Goal: Information Seeking & Learning: Learn about a topic

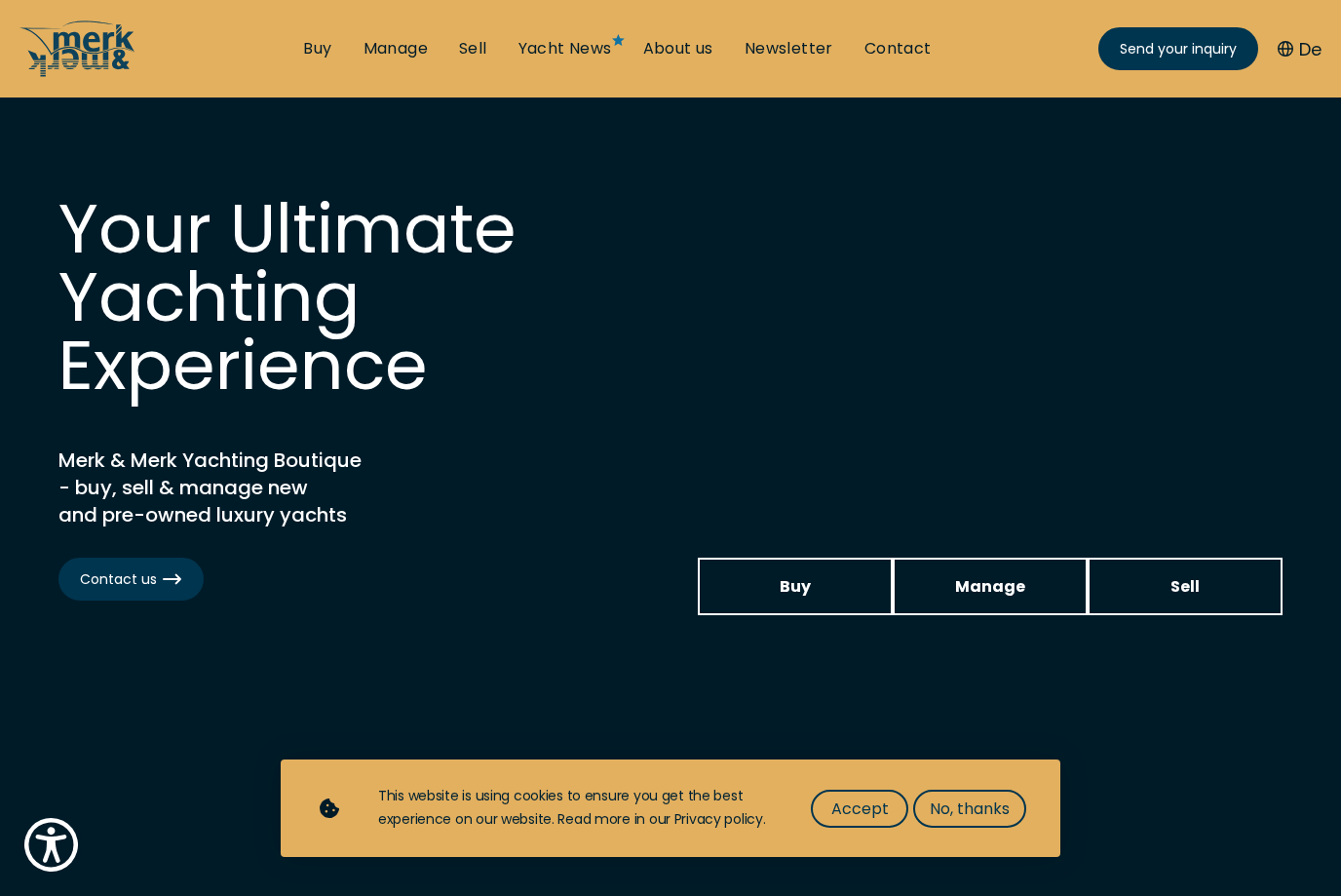
click at [875, 812] on span "Accept" at bounding box center [860, 808] width 57 height 25
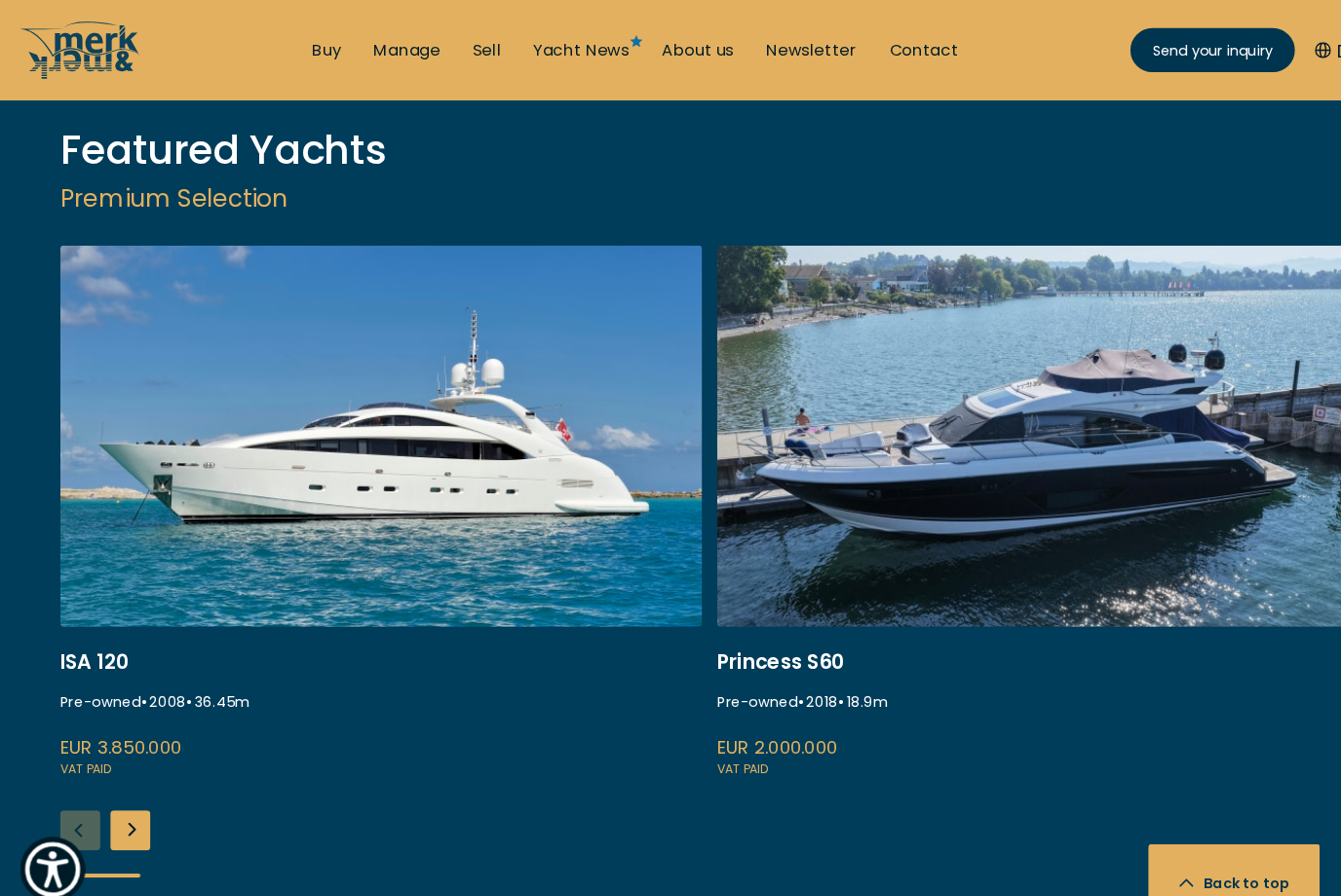
scroll to position [2460, 0]
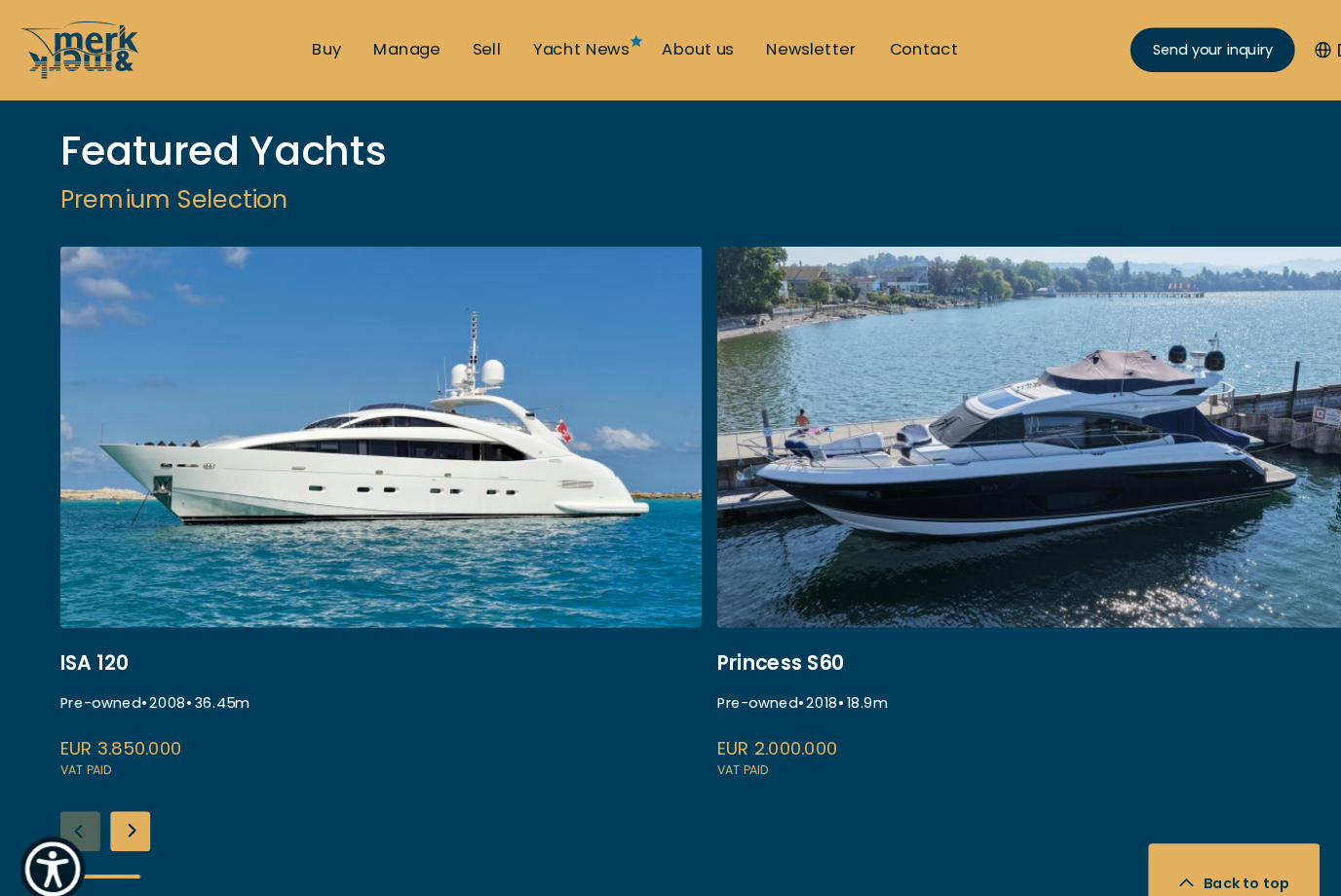
click at [324, 499] on link at bounding box center [370, 498] width 624 height 519
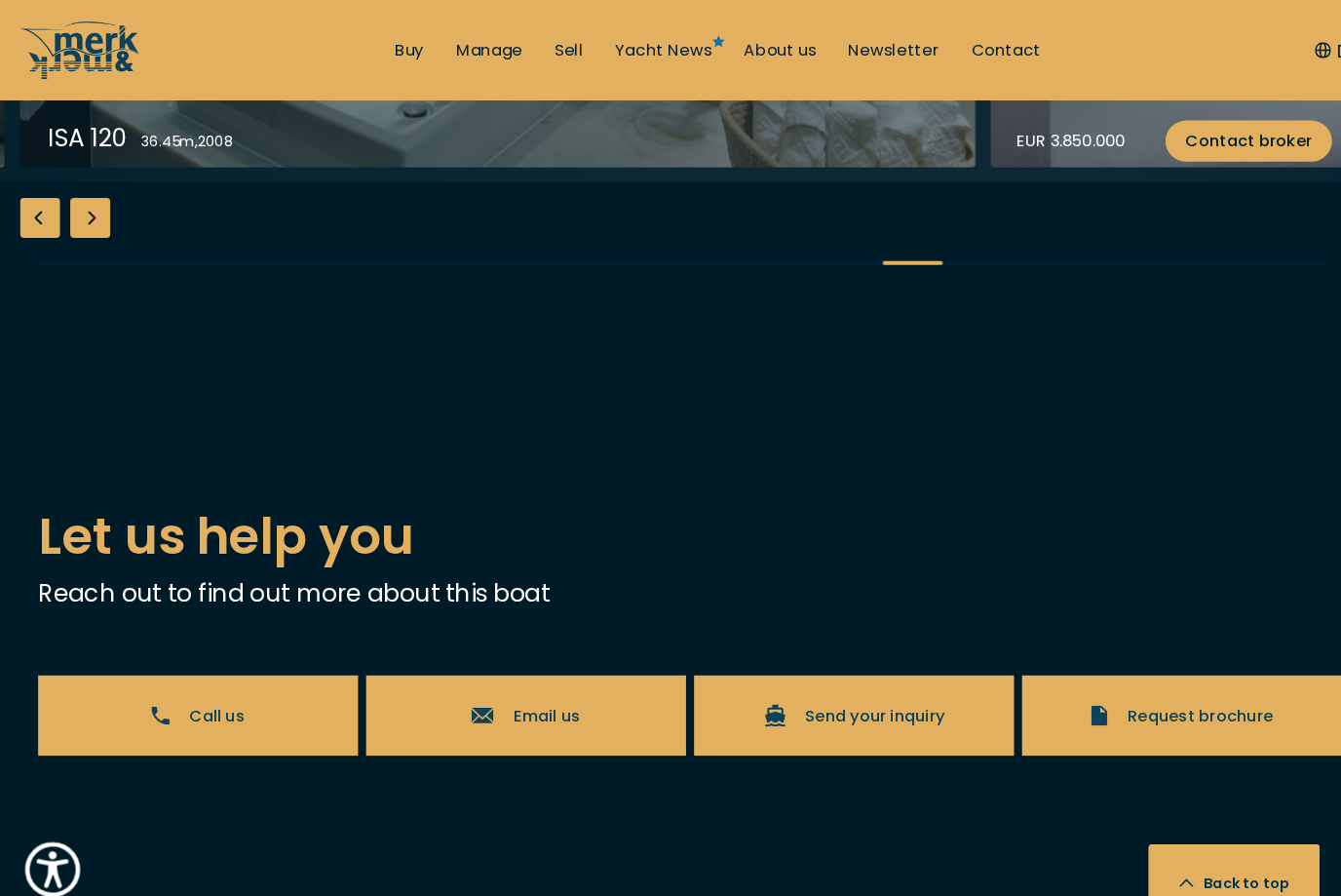
scroll to position [3466, 0]
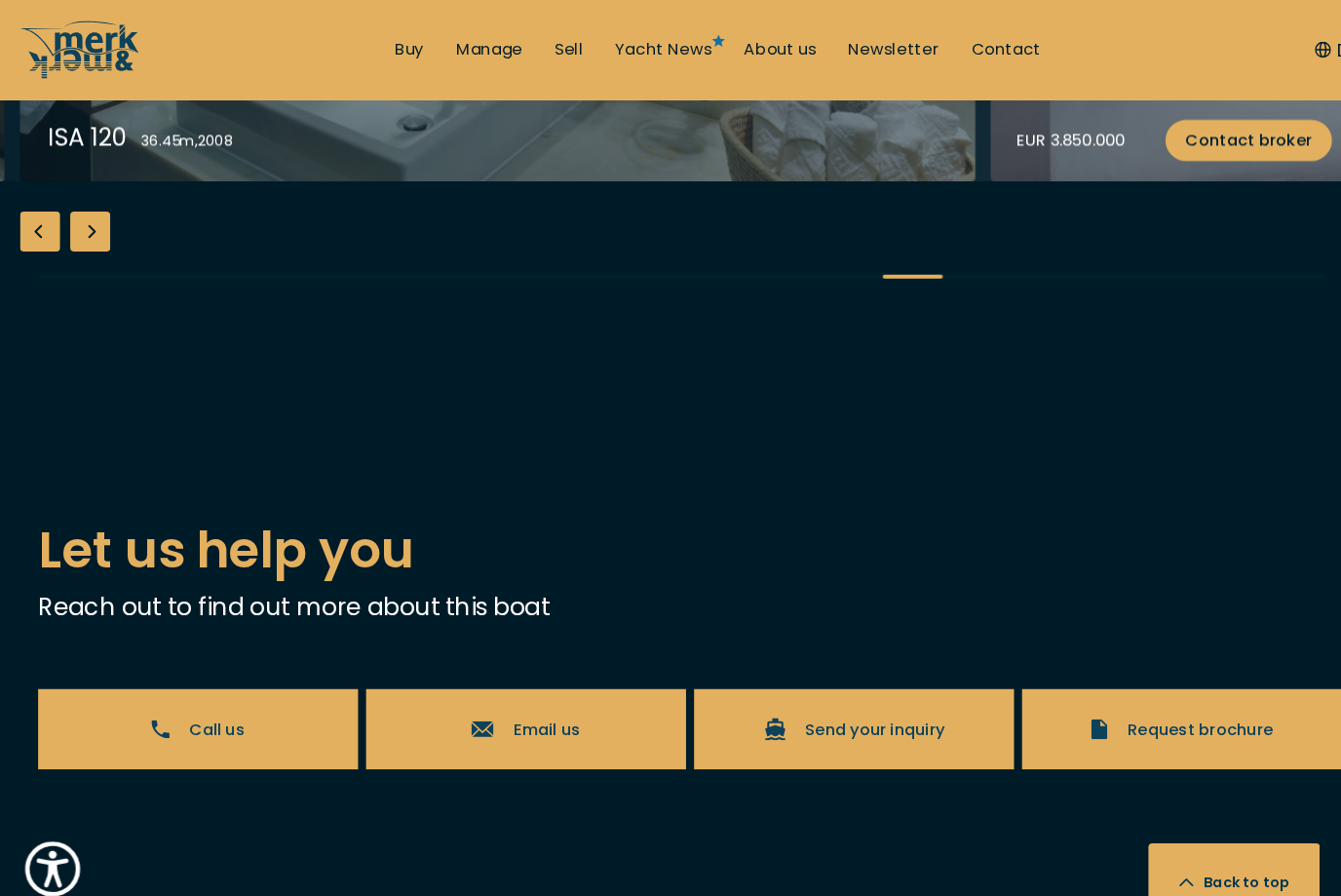
click at [636, 49] on link "Yacht News" at bounding box center [645, 48] width 94 height 22
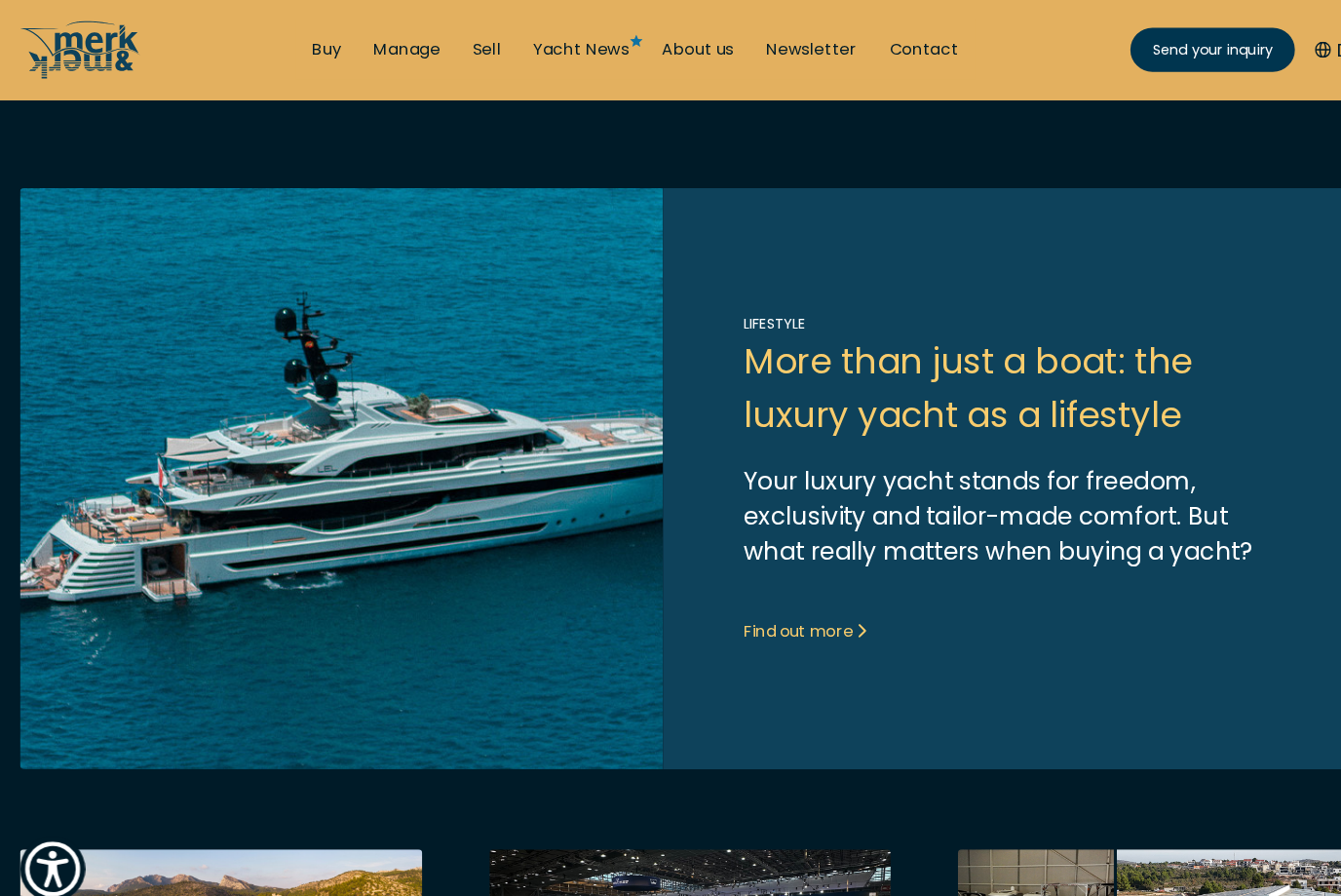
scroll to position [461, 0]
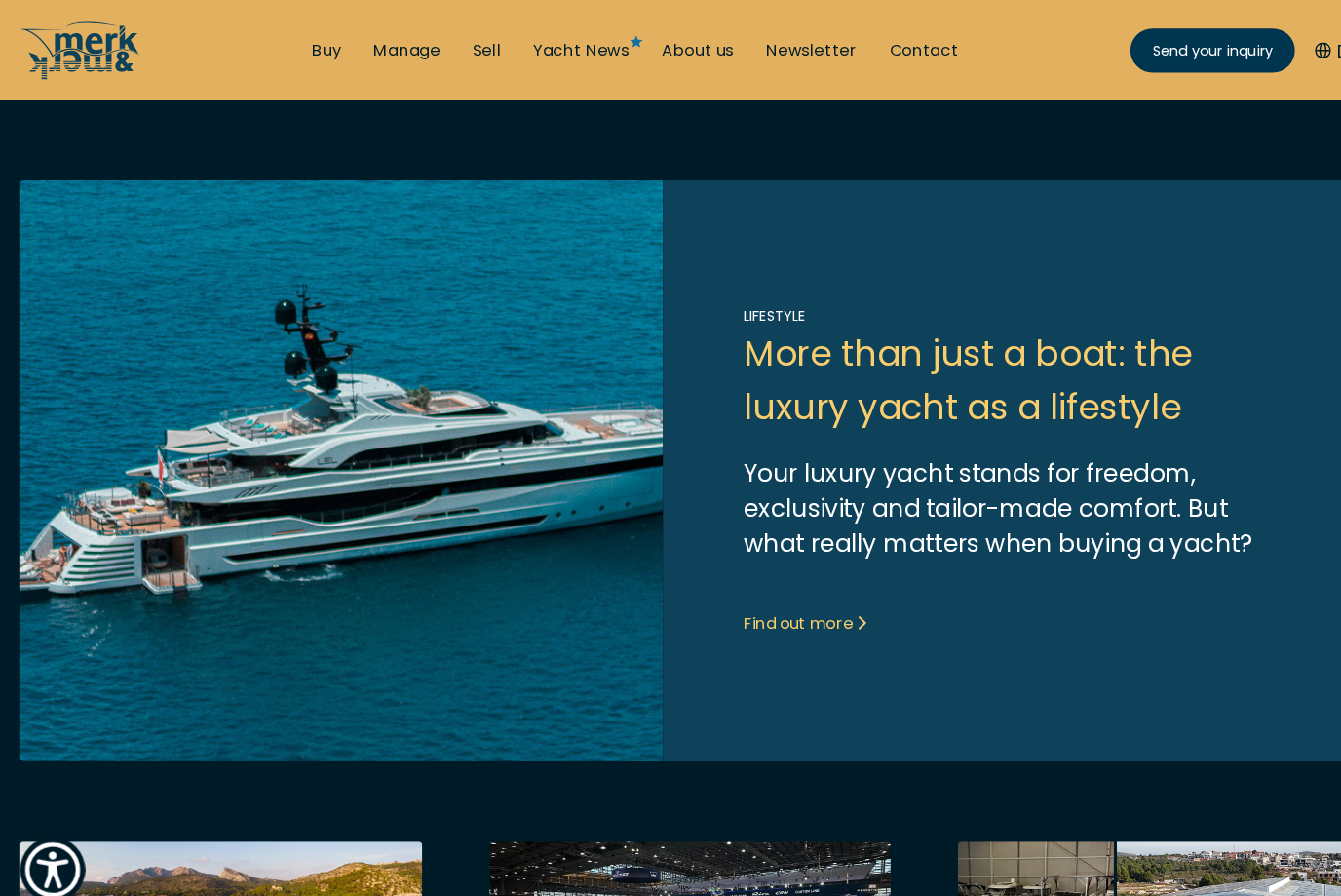
click at [818, 609] on link "Link to post" at bounding box center [670, 456] width 1302 height 565
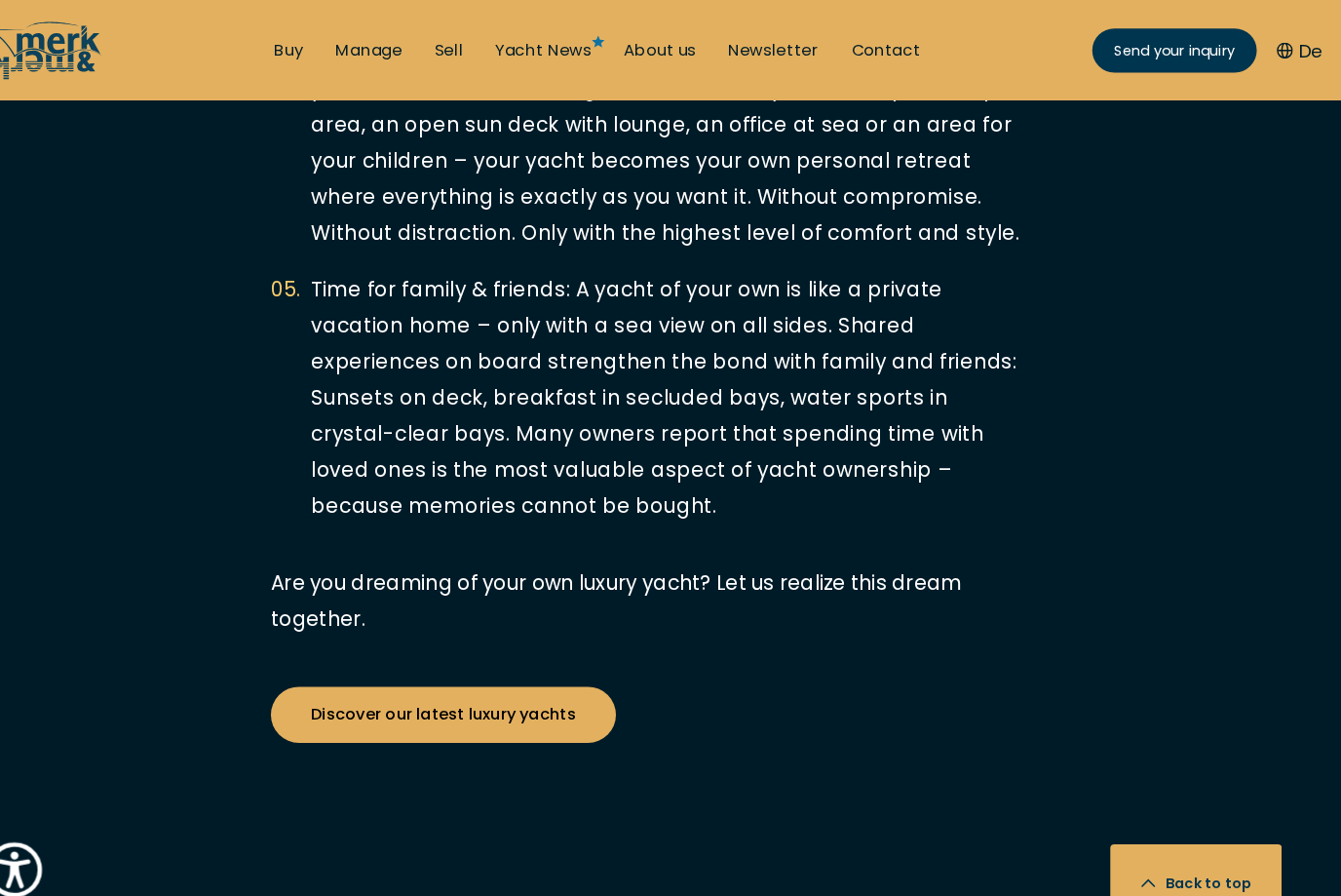
scroll to position [4805, 0]
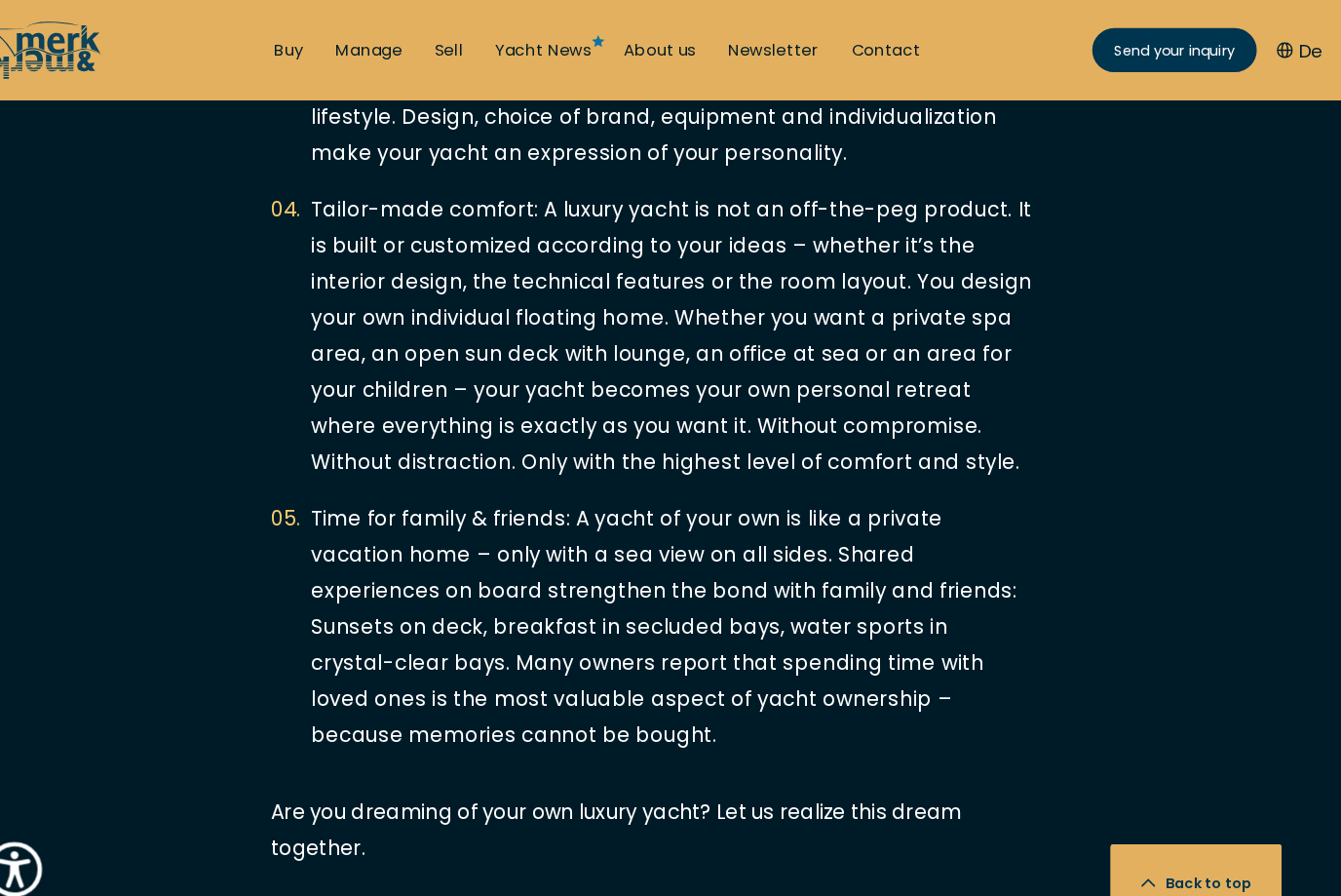
click at [542, 38] on link "Yacht News" at bounding box center [565, 48] width 94 height 22
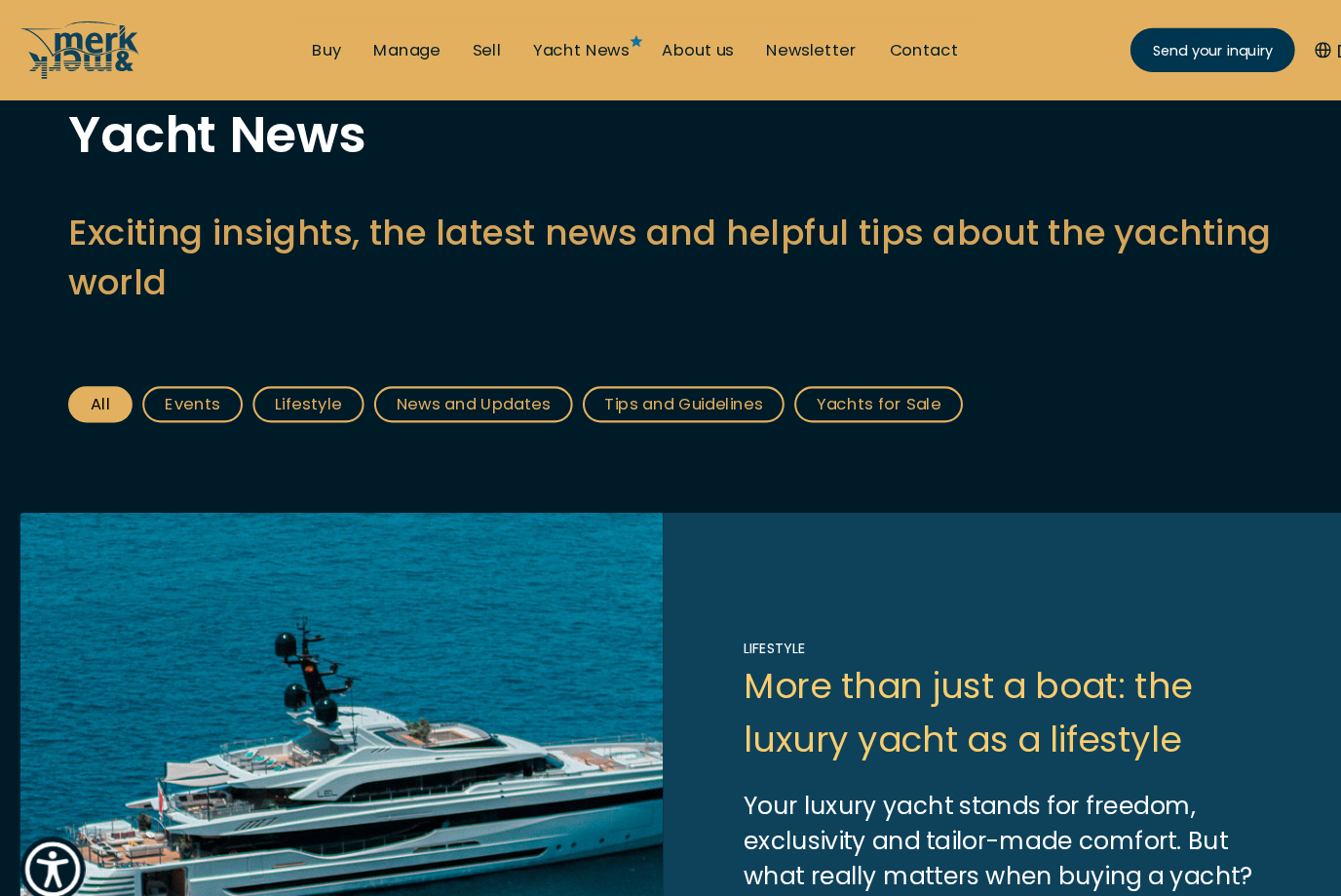
scroll to position [136, 0]
click at [868, 381] on link "Yachts for Sale" at bounding box center [854, 393] width 164 height 35
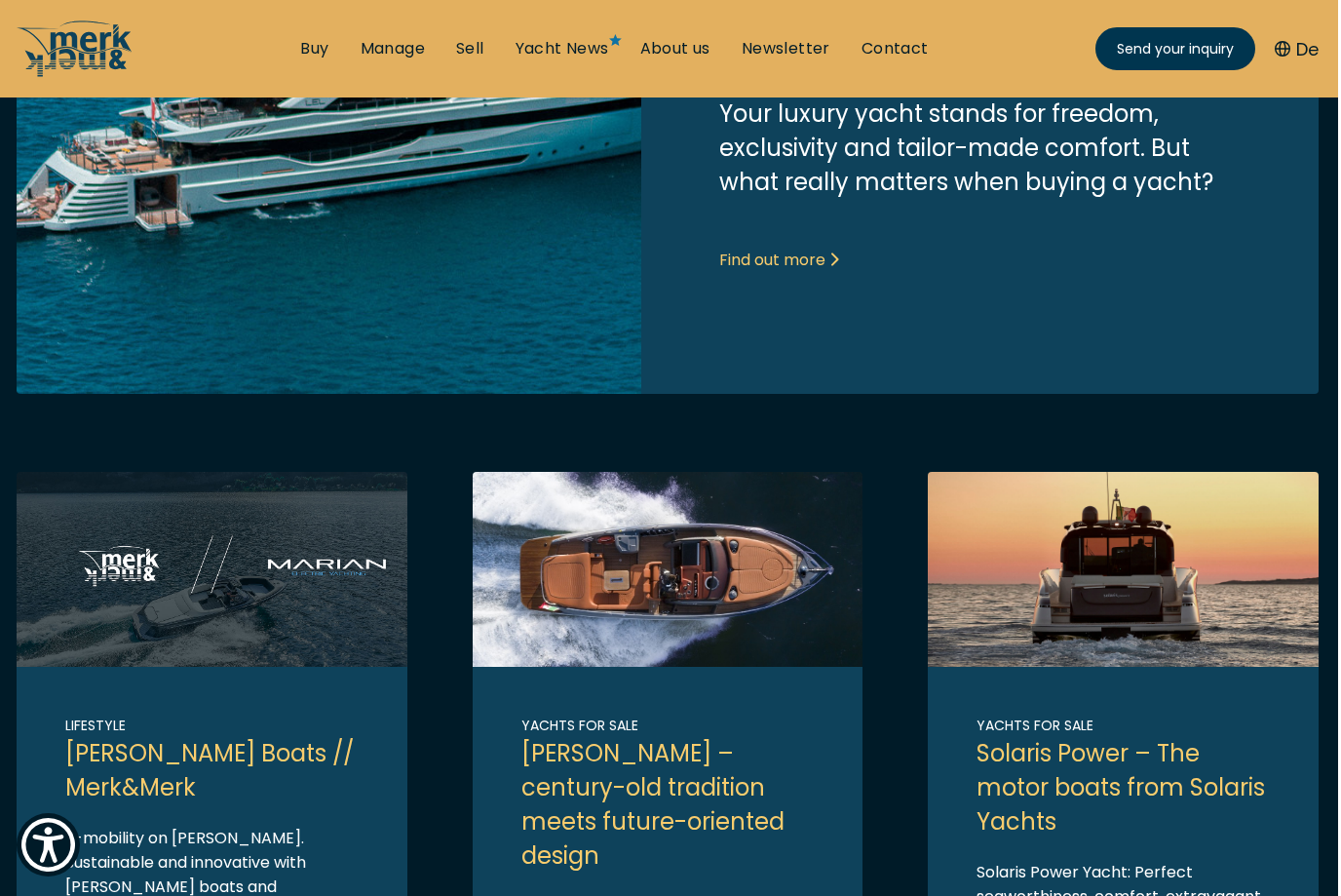
scroll to position [1056, 0]
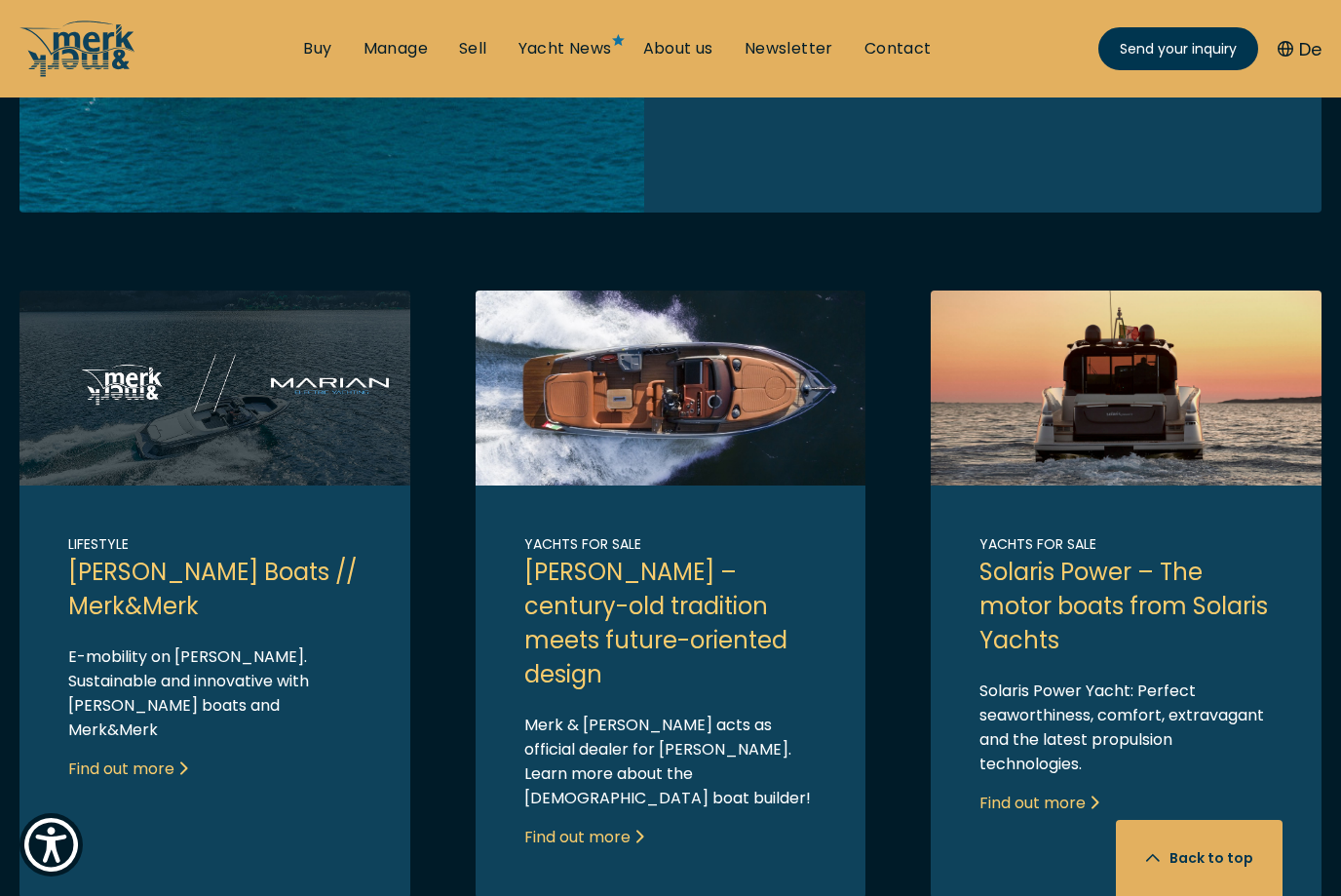
click at [581, 843] on link "Link to post" at bounding box center [670, 594] width 391 height 607
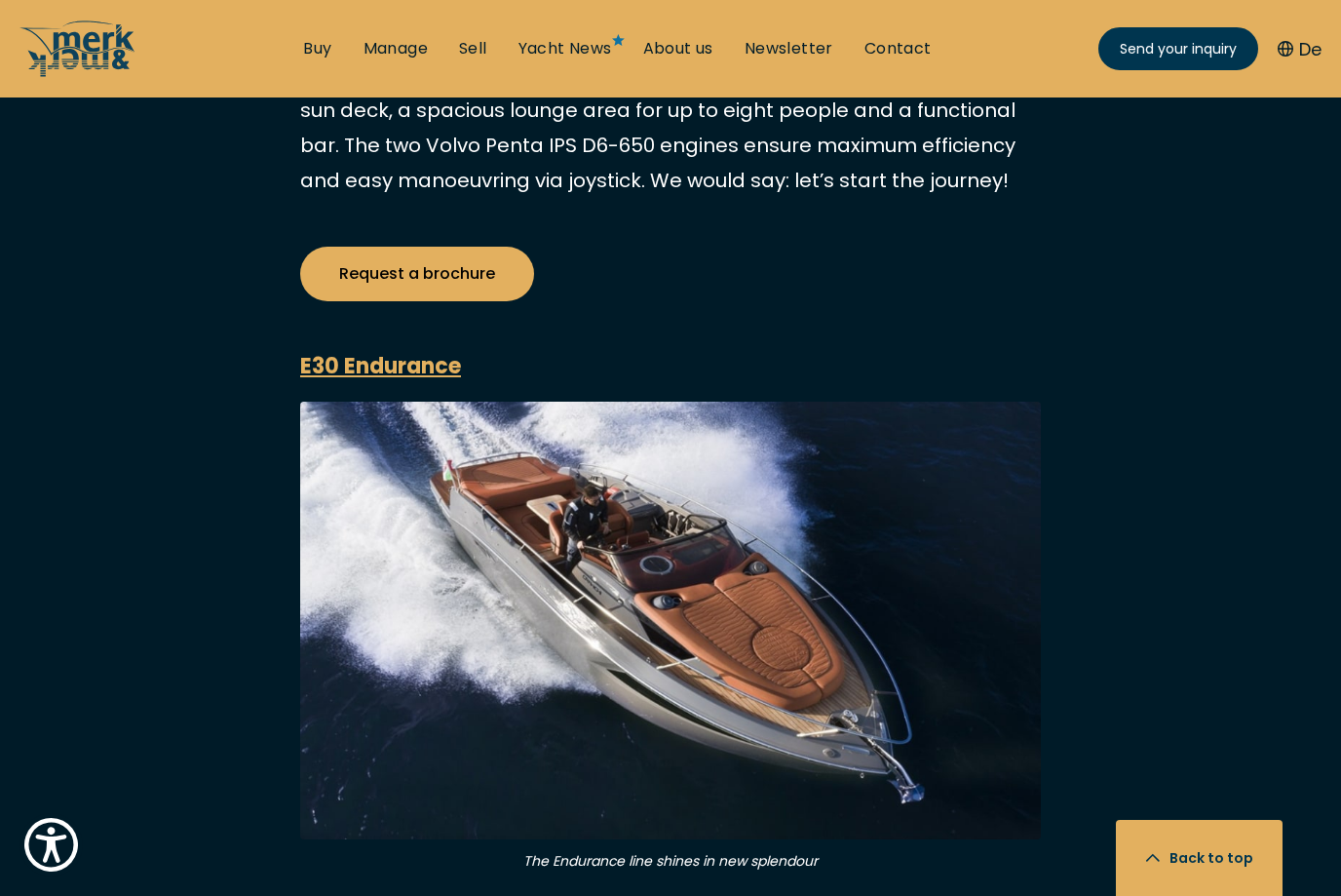
scroll to position [6427, 0]
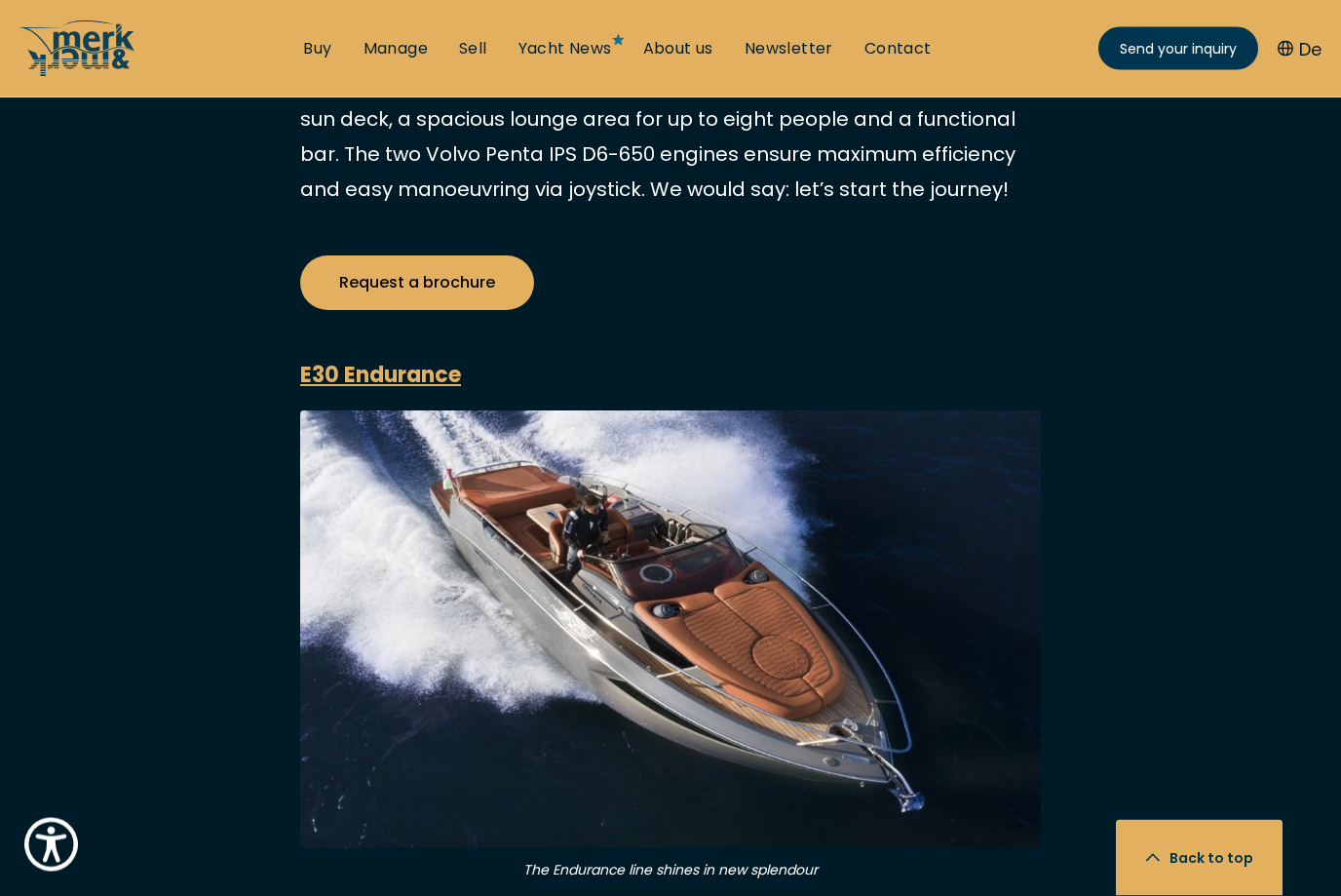
click at [580, 534] on img at bounding box center [670, 630] width 741 height 438
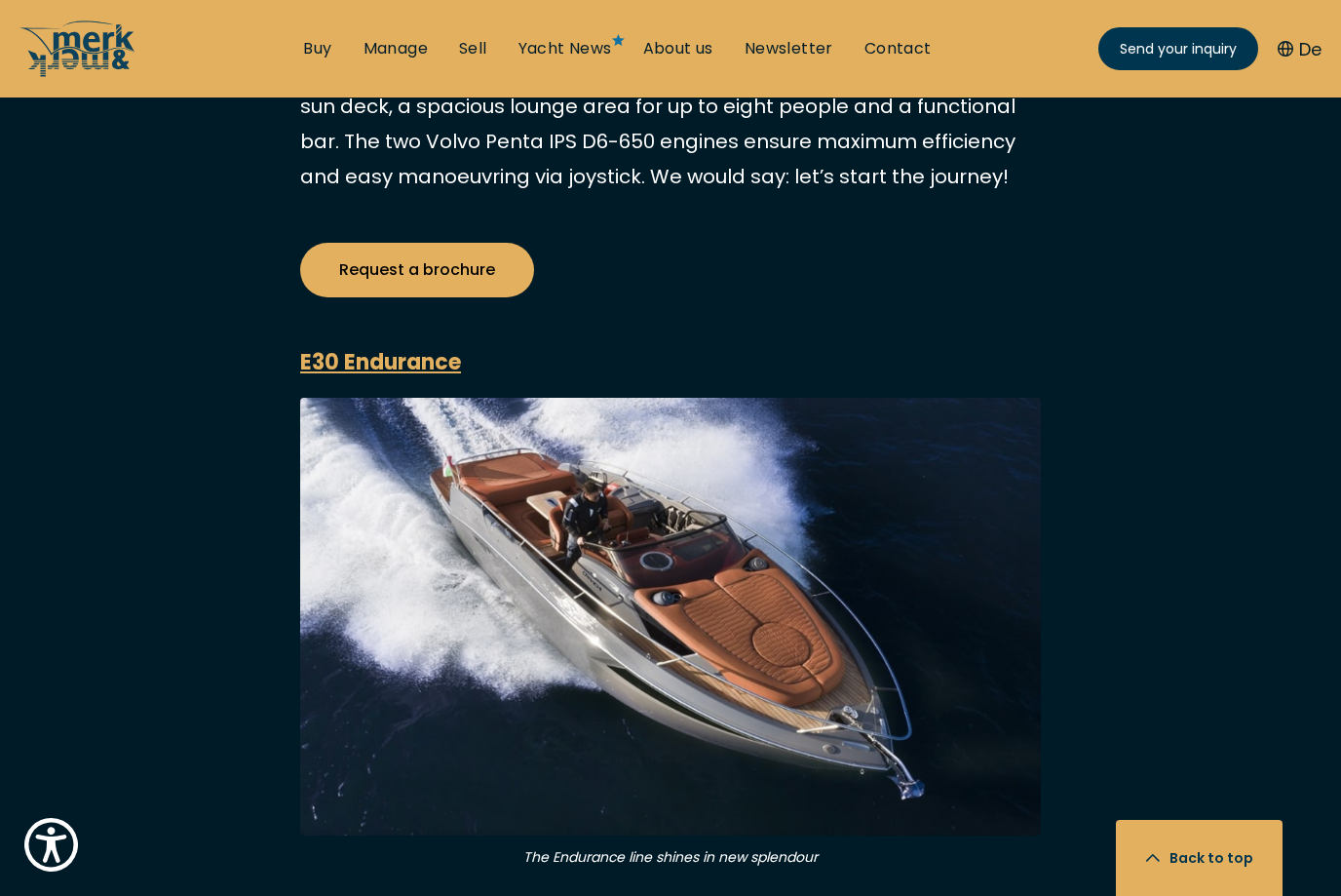
scroll to position [6430, 0]
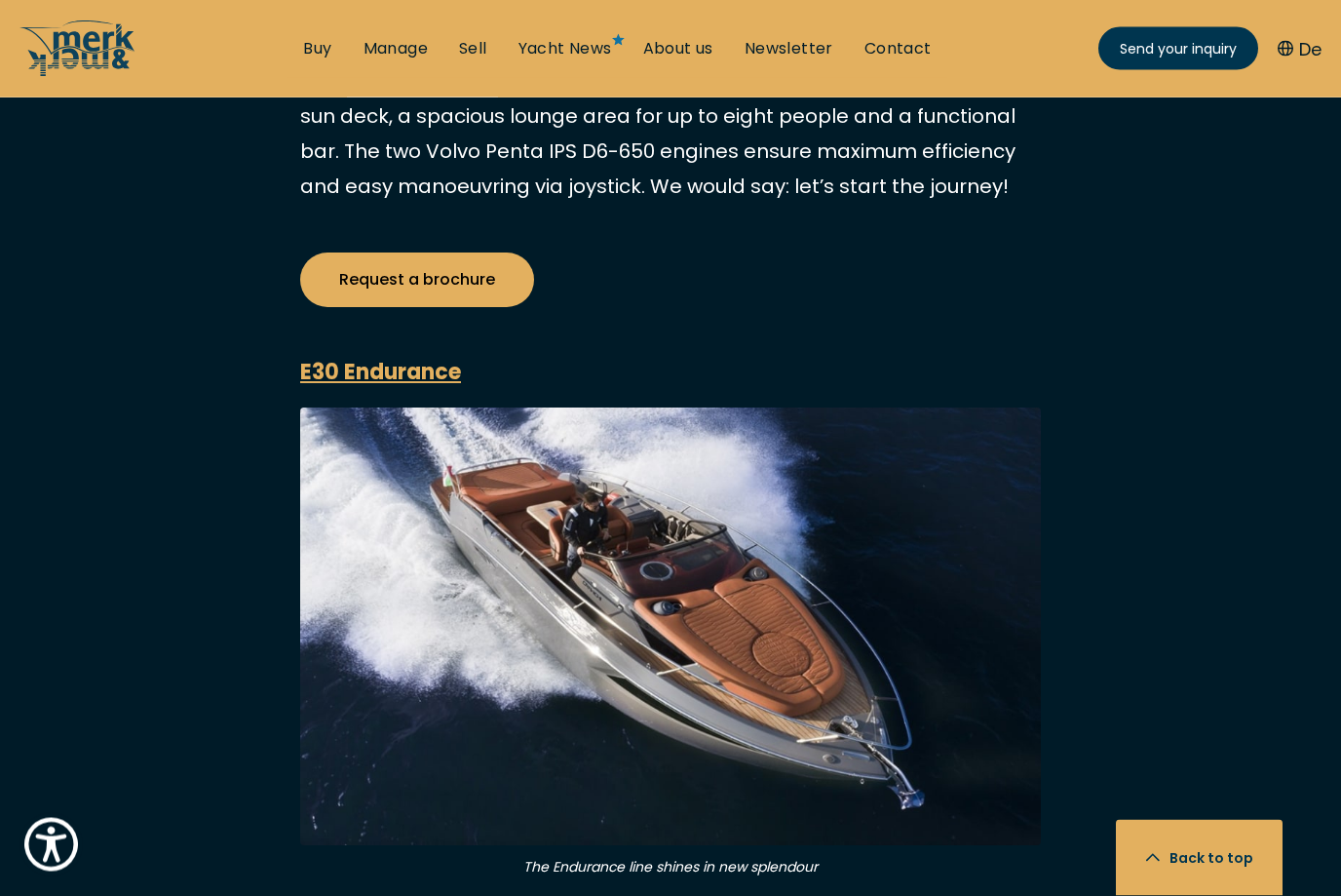
click at [510, 523] on img at bounding box center [670, 627] width 741 height 438
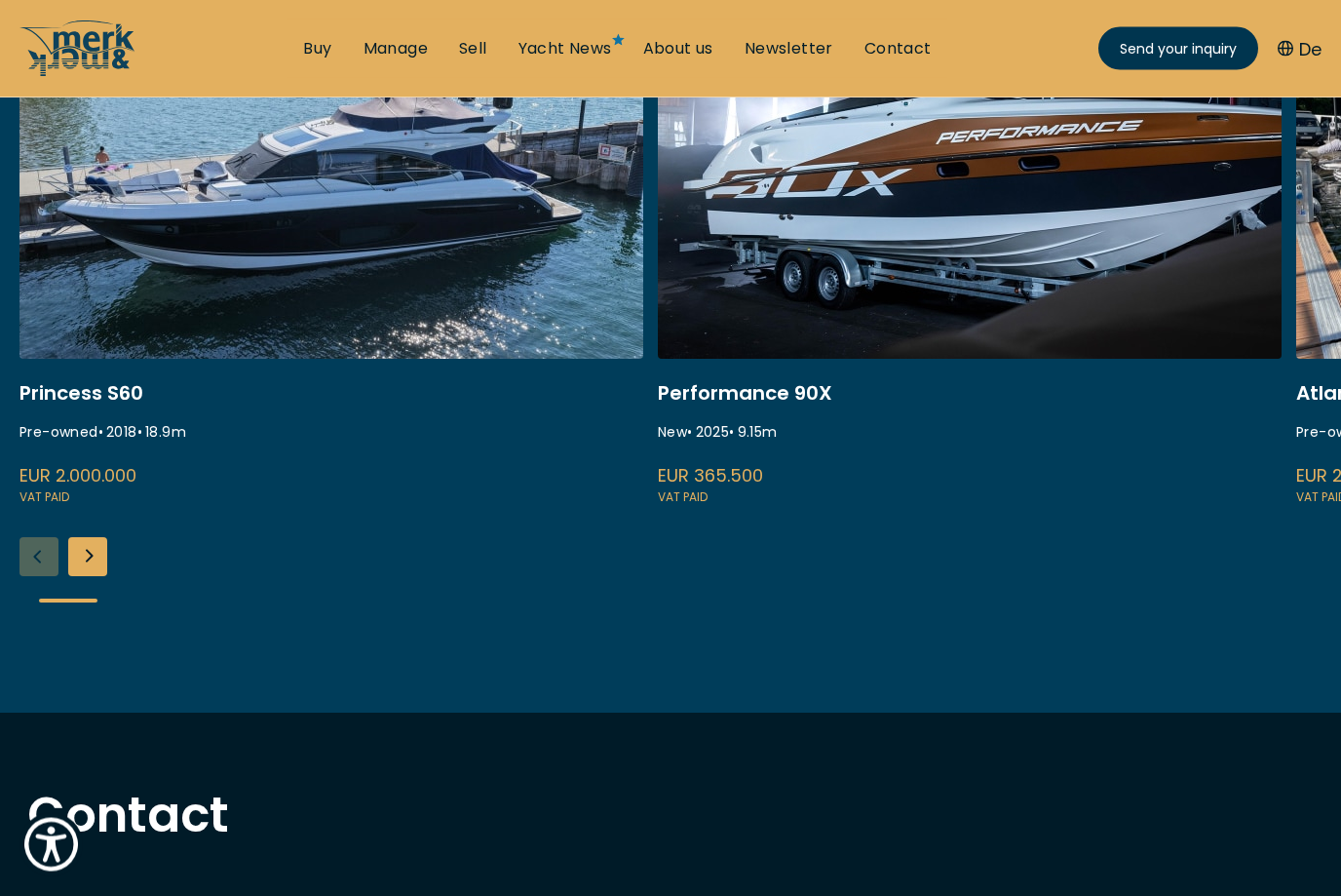
scroll to position [492, 0]
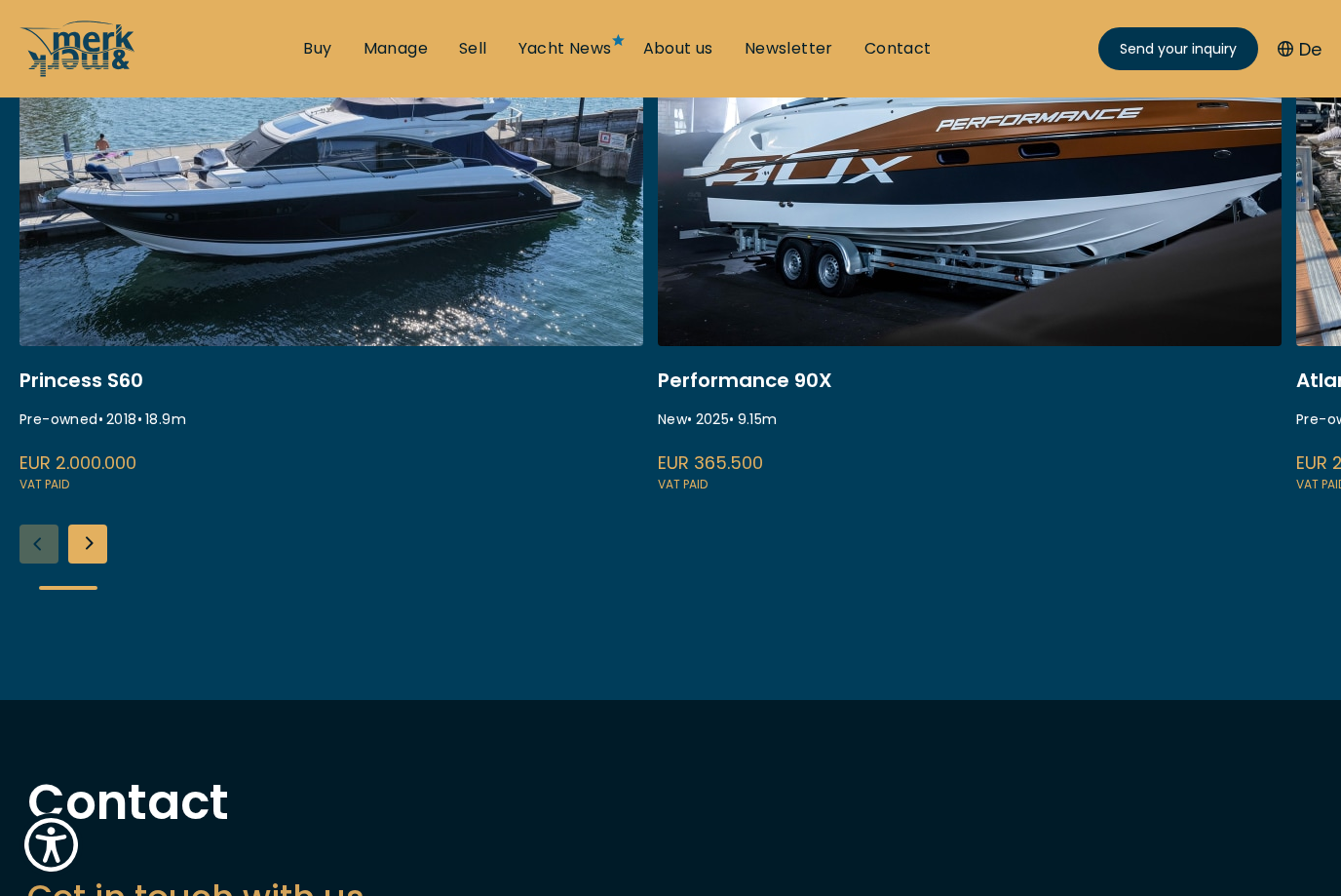
click at [91, 538] on div "Next slide" at bounding box center [87, 543] width 39 height 39
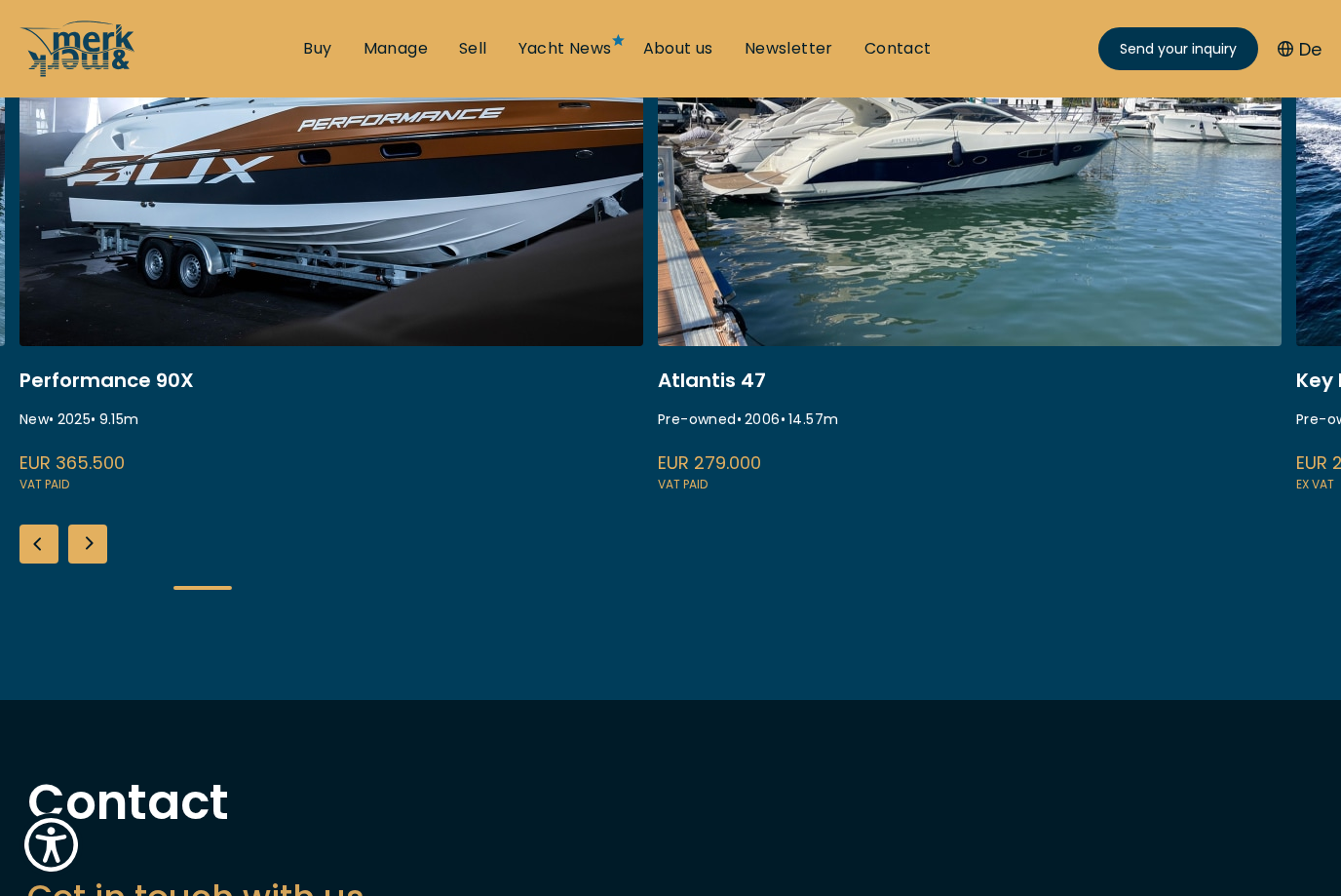
click at [92, 543] on div "Next slide" at bounding box center [87, 543] width 39 height 39
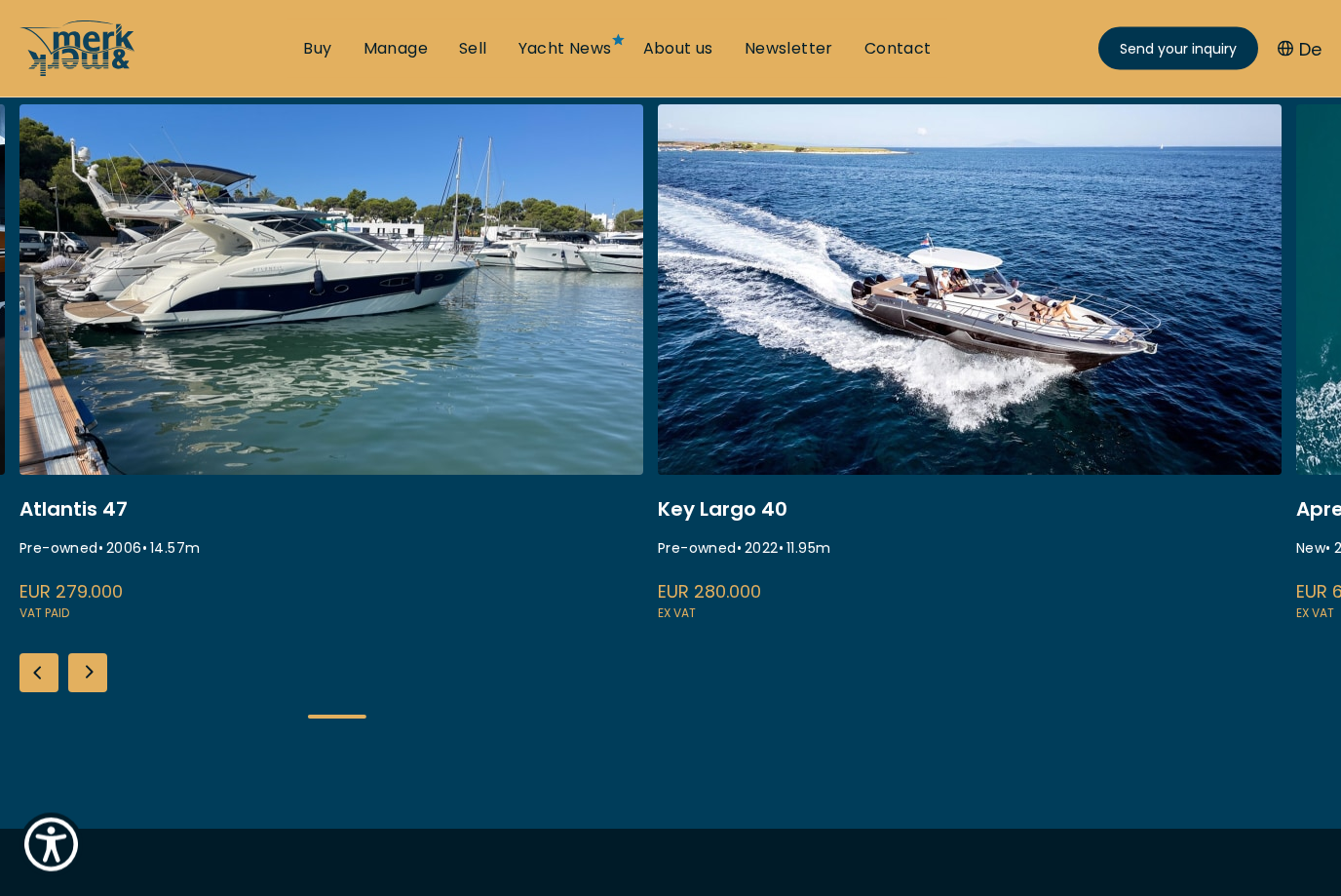
scroll to position [361, 0]
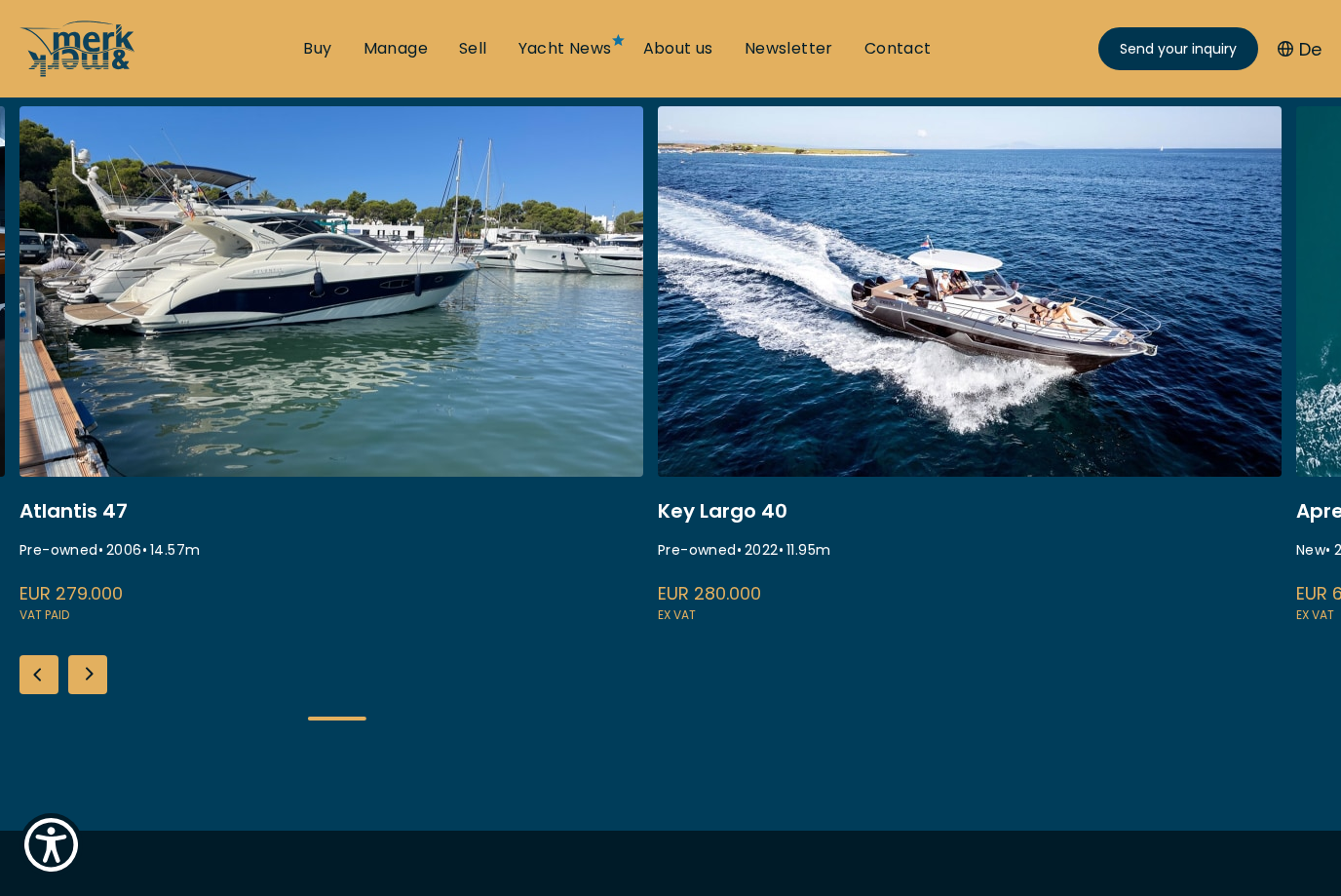
click at [96, 682] on div "Next slide" at bounding box center [87, 673] width 39 height 39
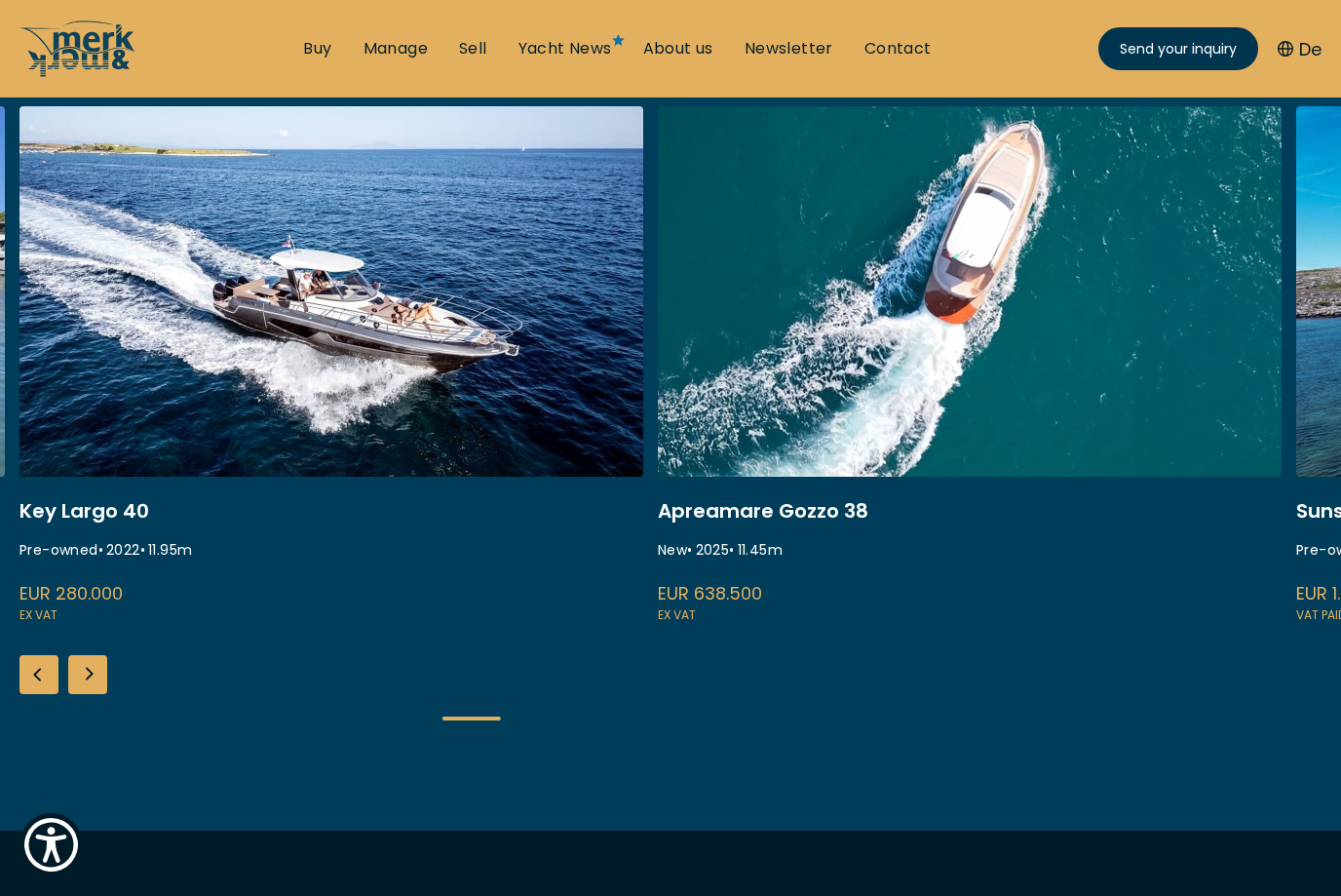
click at [99, 670] on div "Next slide" at bounding box center [87, 673] width 39 height 39
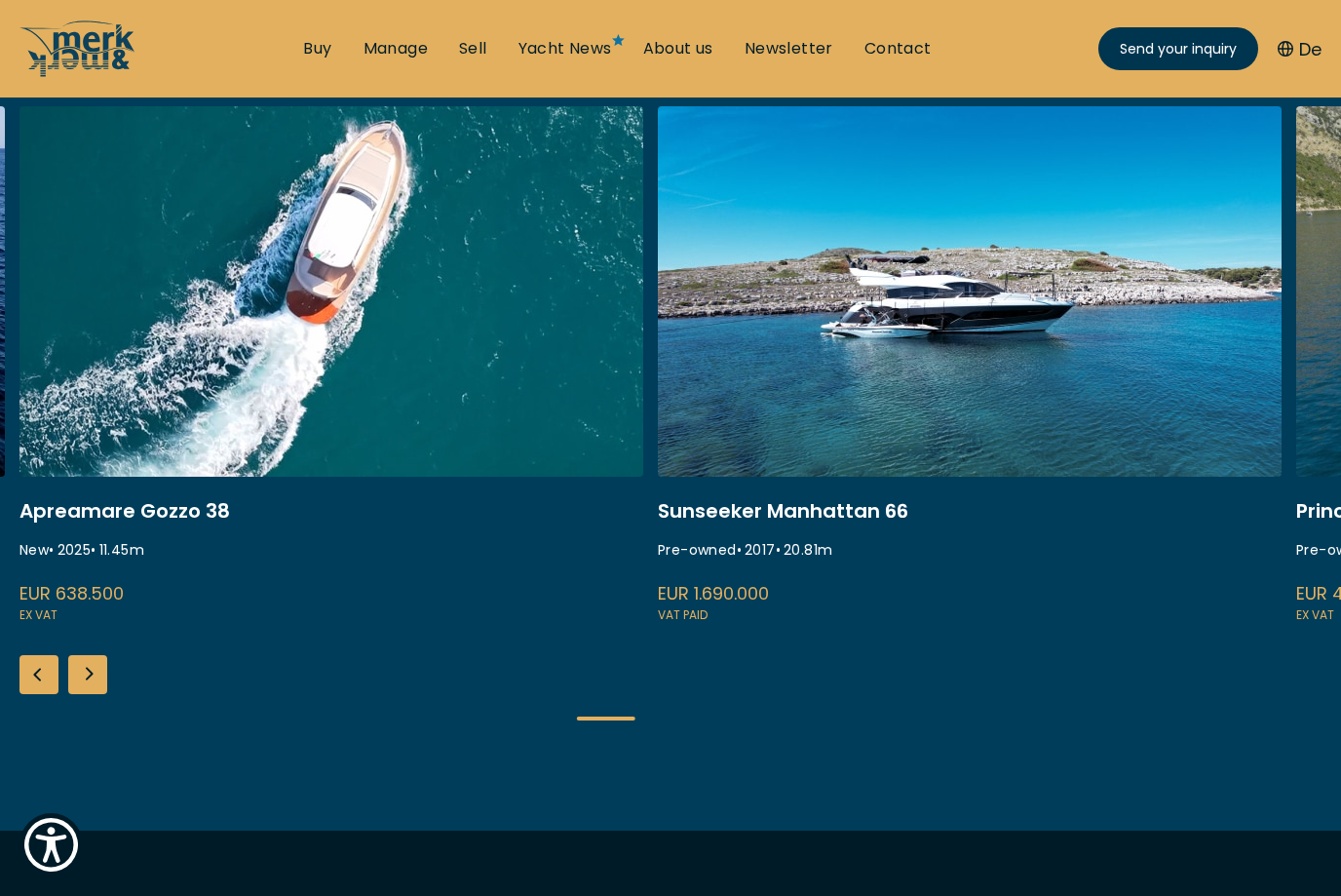
click at [82, 669] on div "Next slide" at bounding box center [87, 673] width 39 height 39
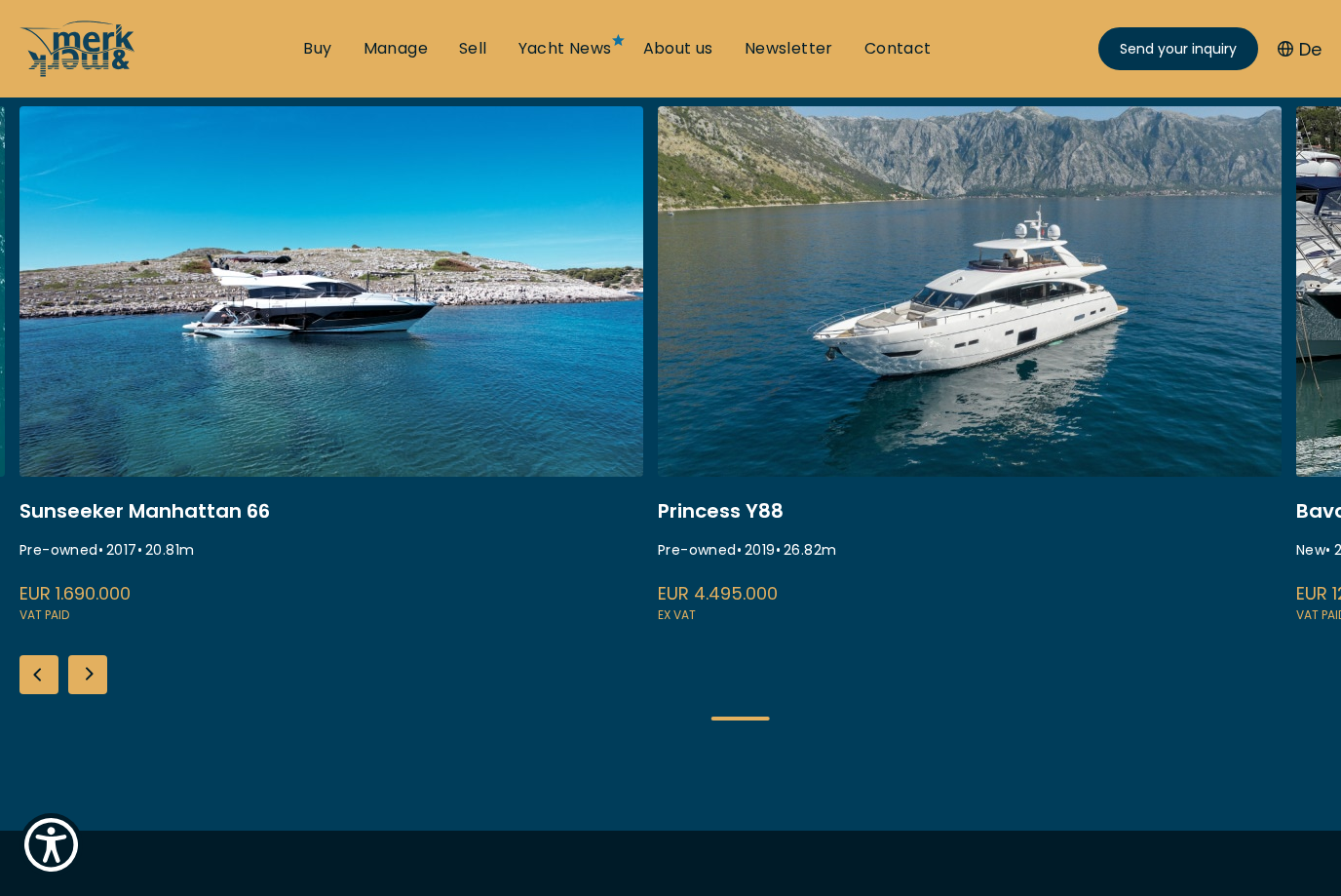
click at [91, 674] on div "Next slide" at bounding box center [87, 673] width 39 height 39
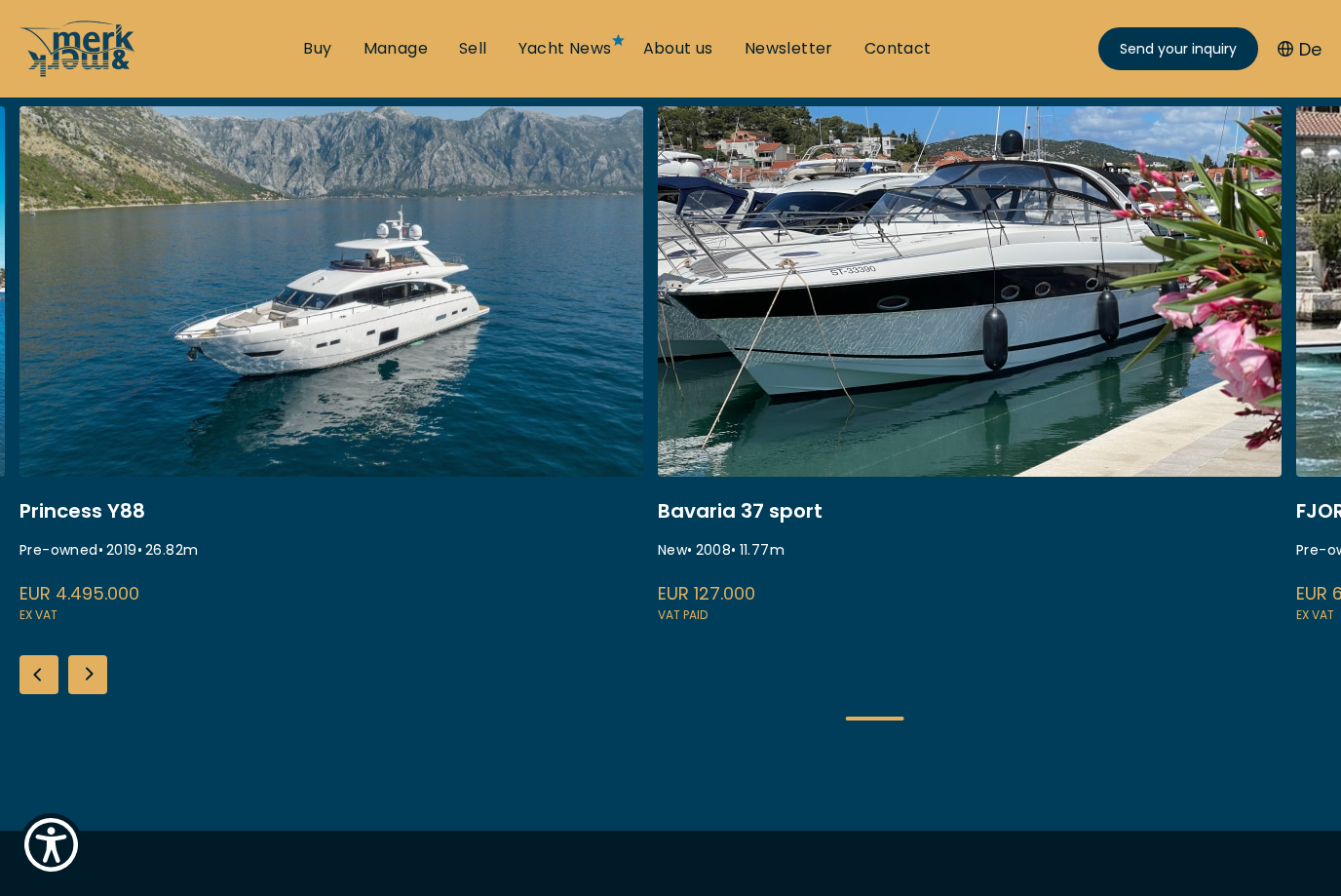
click at [98, 691] on div "Next slide" at bounding box center [87, 673] width 39 height 39
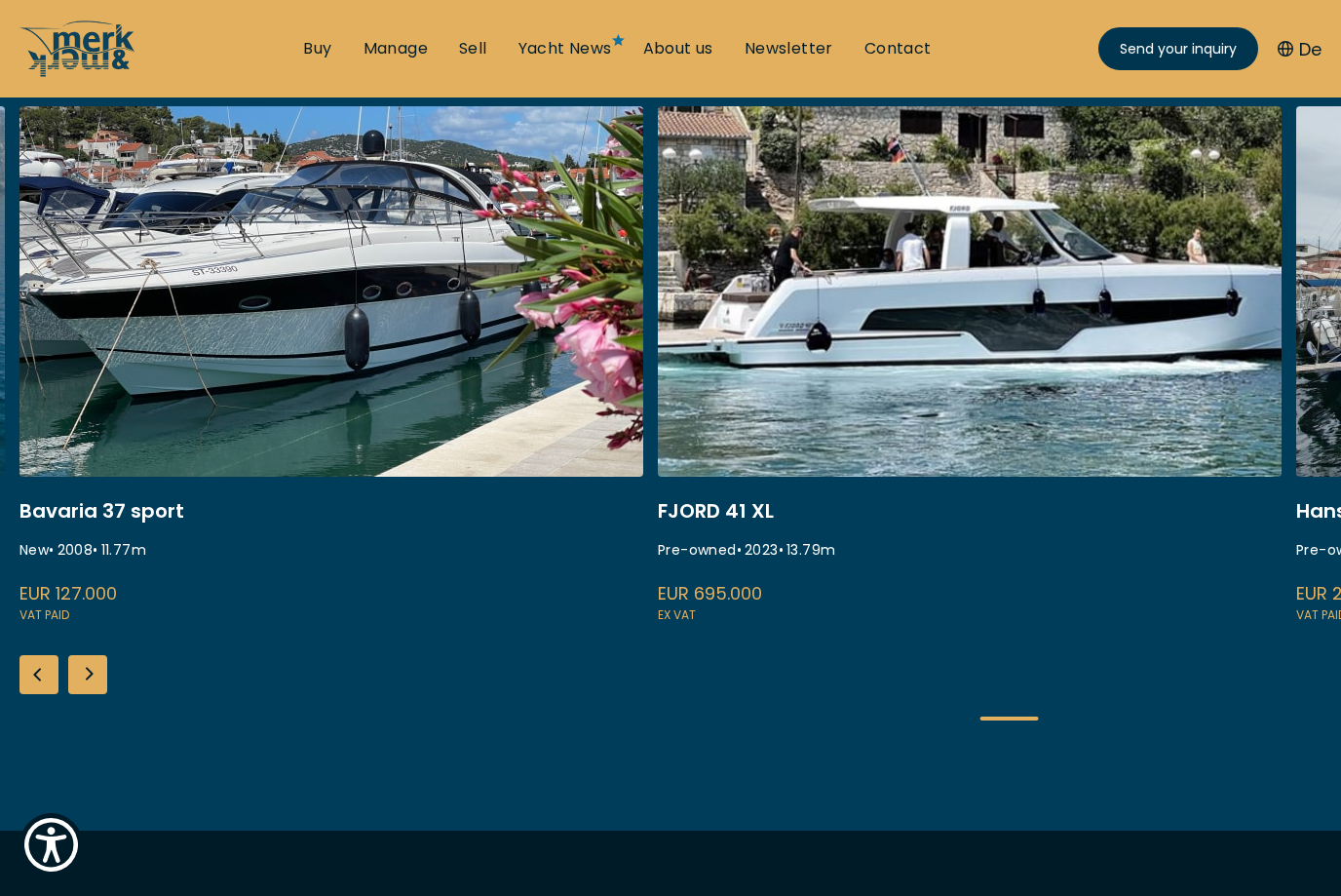
click at [92, 677] on div "Next slide" at bounding box center [87, 673] width 39 height 39
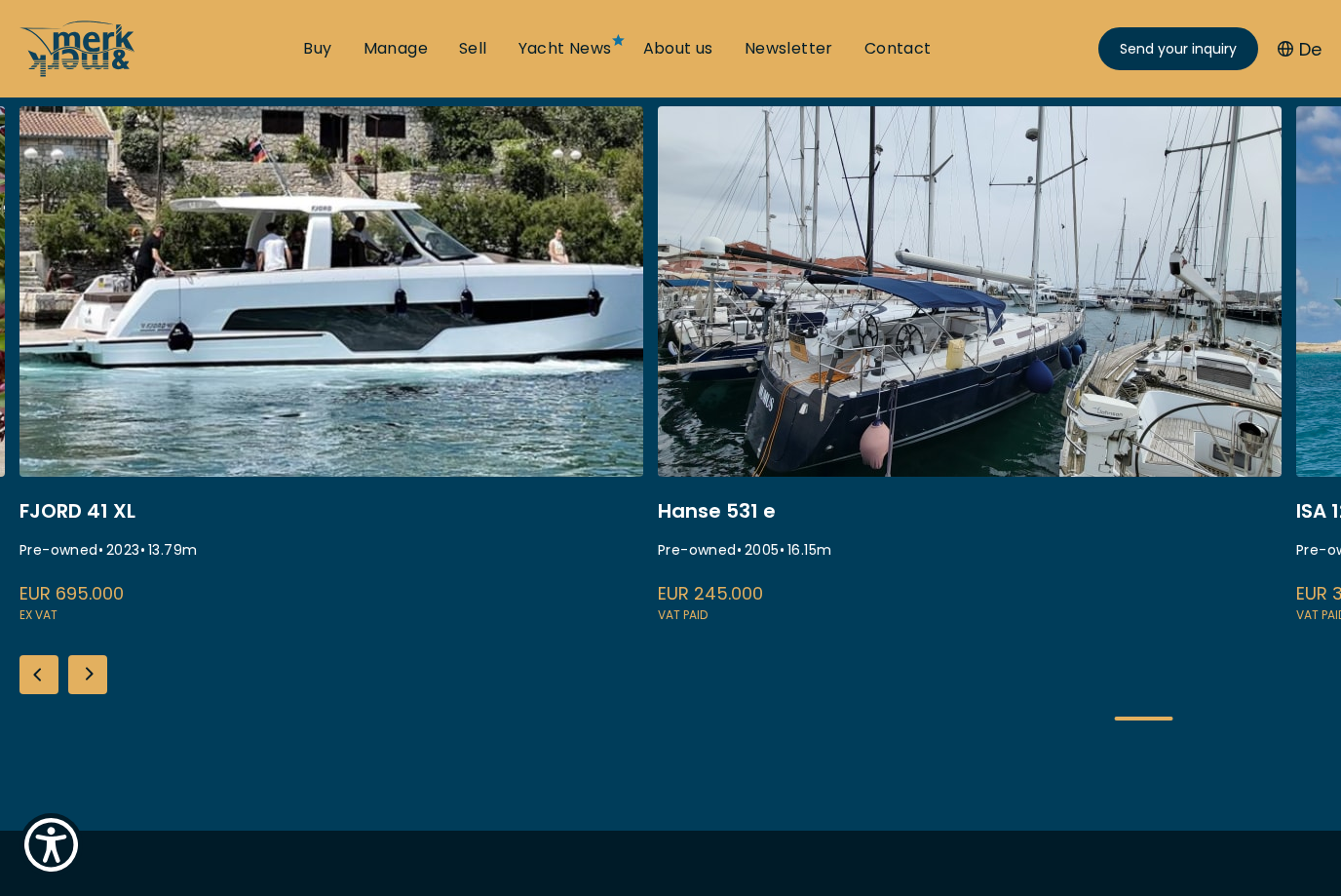
click at [84, 681] on div "Next slide" at bounding box center [87, 673] width 39 height 39
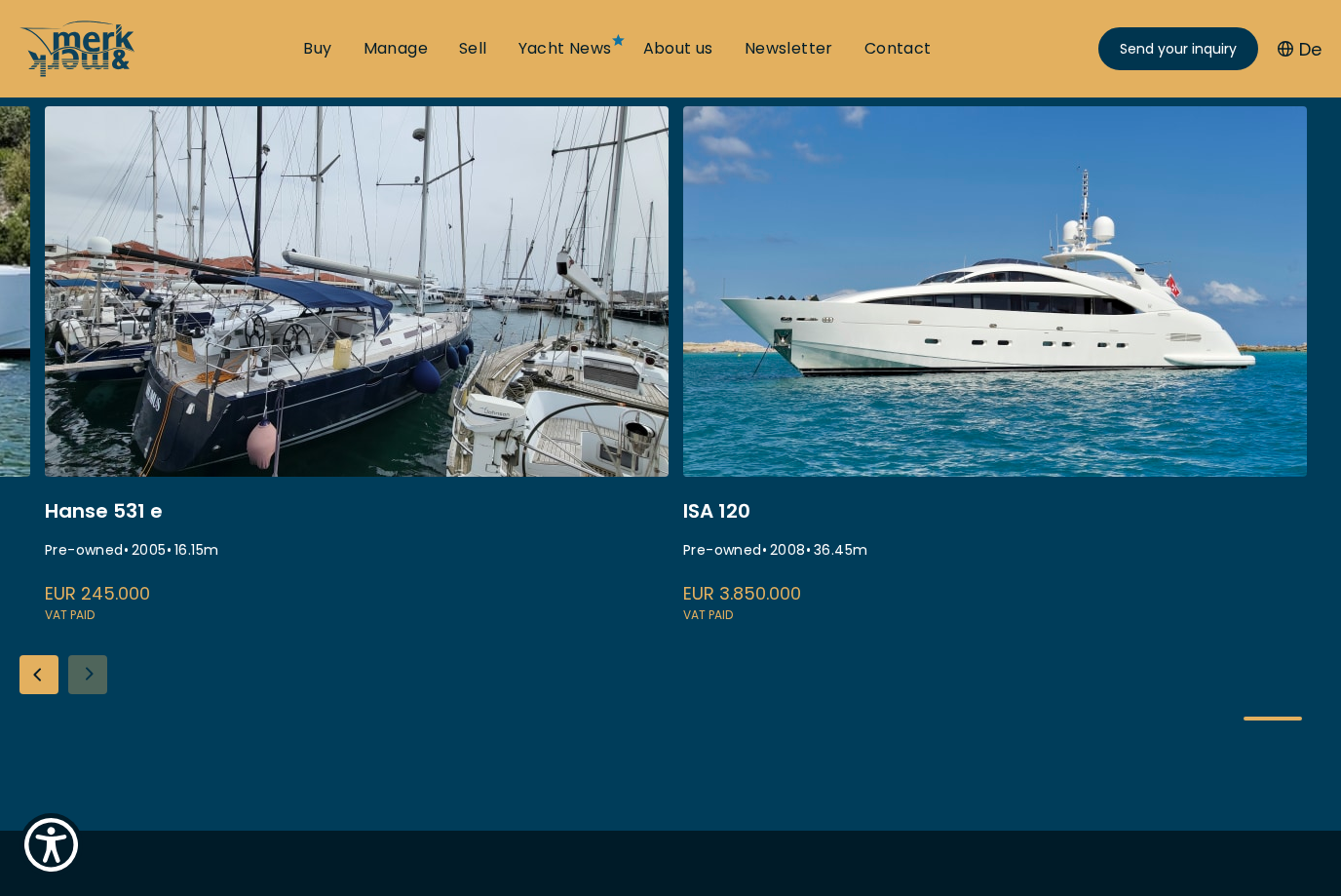
click at [32, 679] on div "Previous slide" at bounding box center [39, 673] width 39 height 39
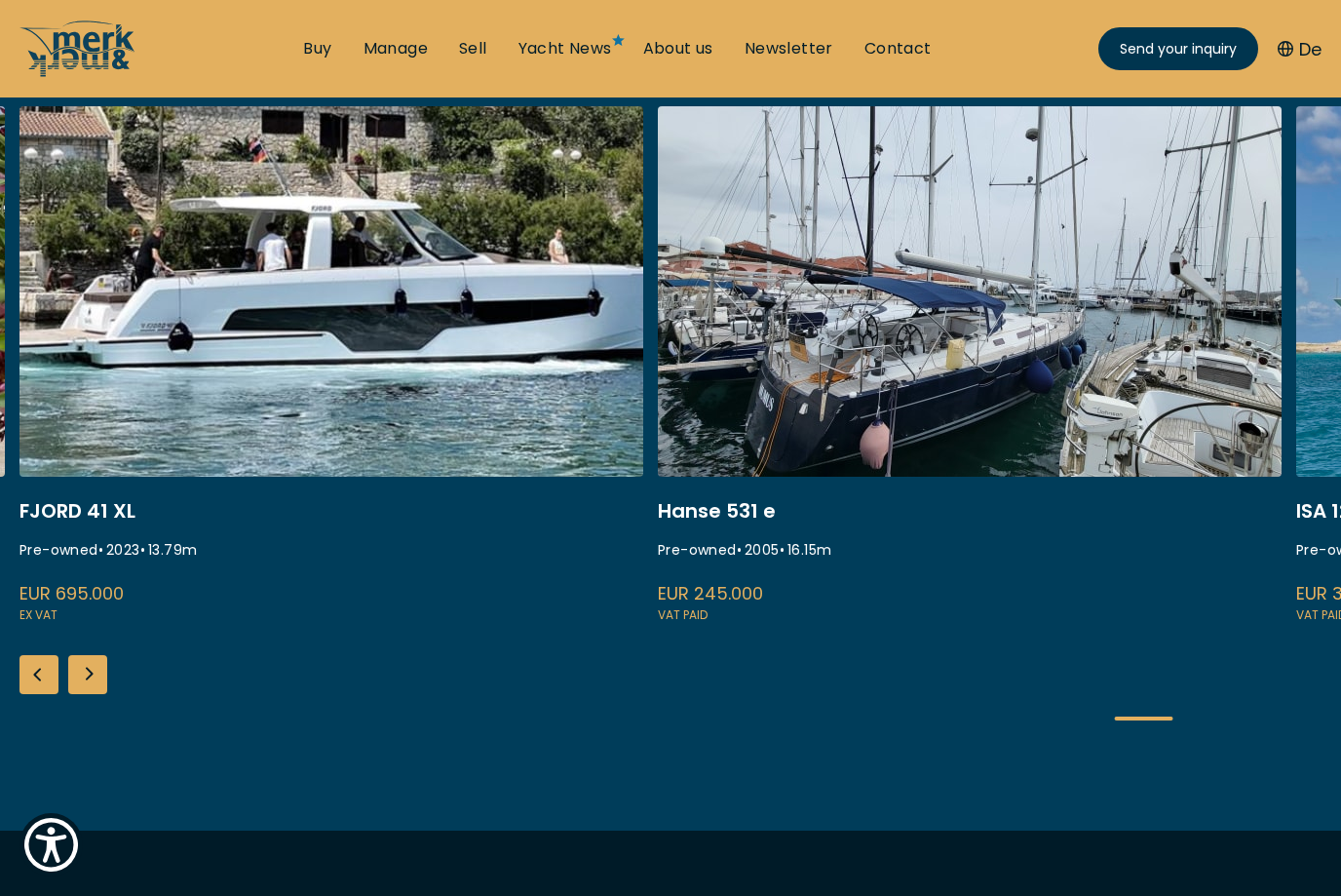
click at [219, 327] on link "fjord 41 xl" at bounding box center [331, 365] width 624 height 519
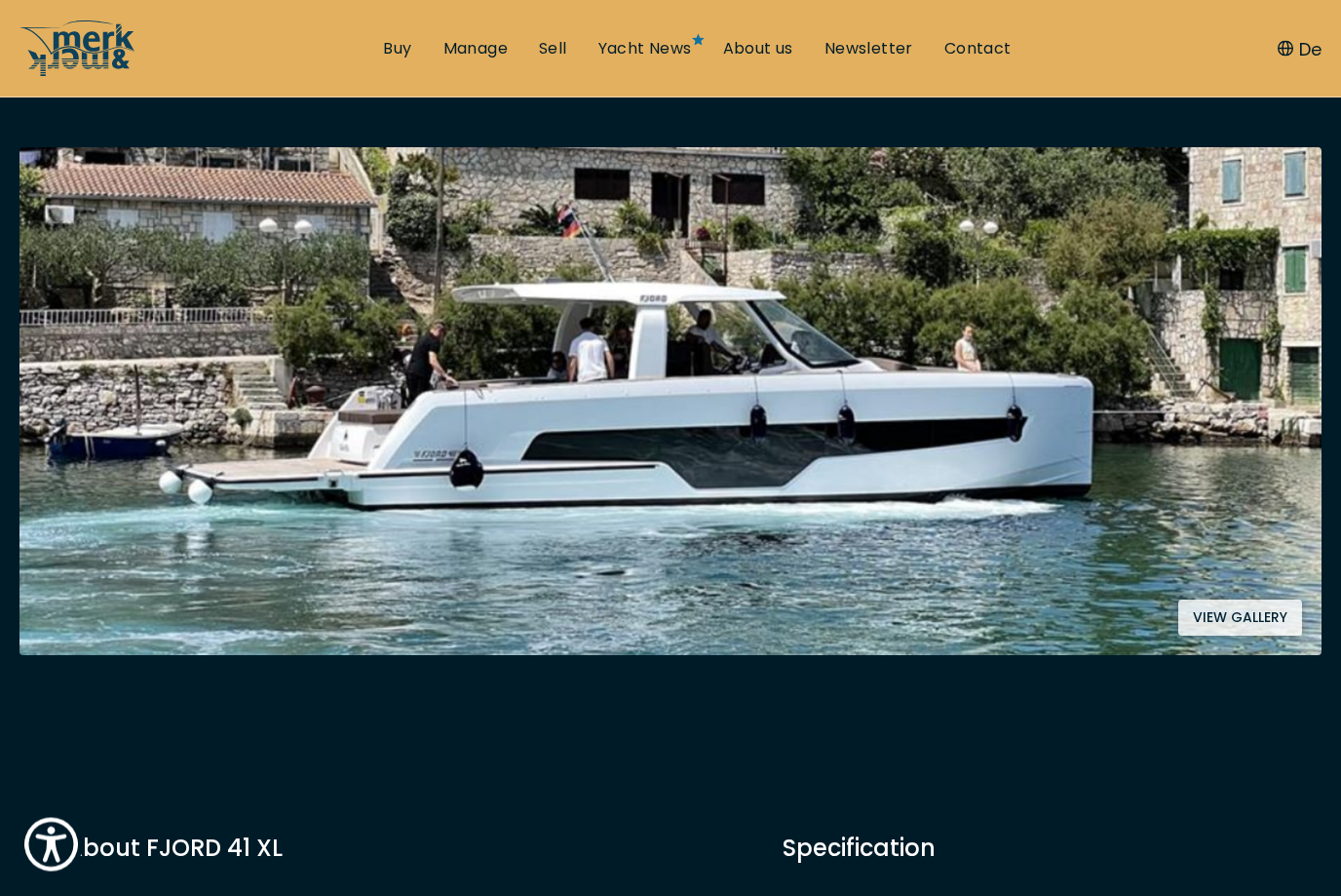
scroll to position [297, 0]
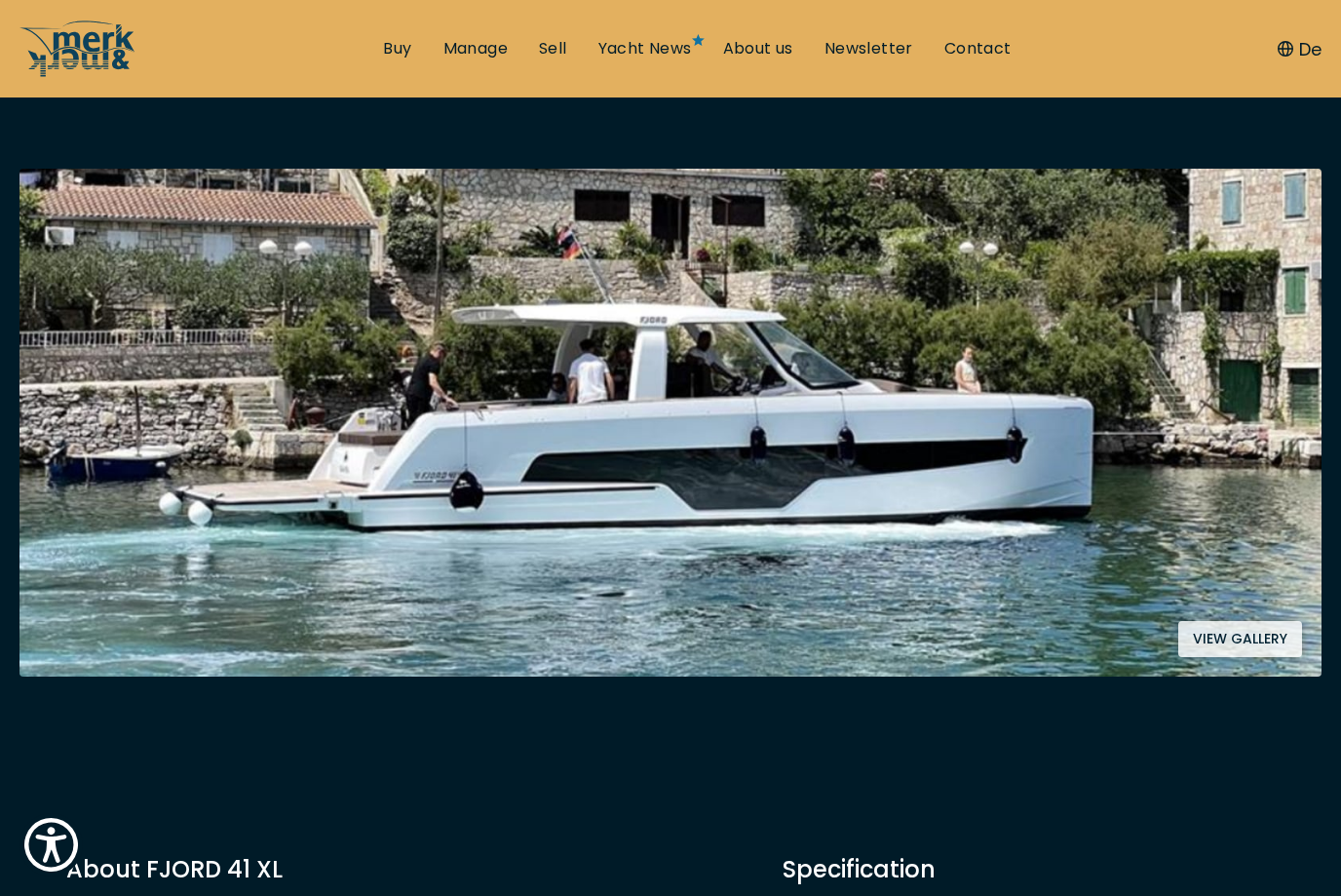
click at [1275, 639] on button "View gallery" at bounding box center [1240, 639] width 124 height 36
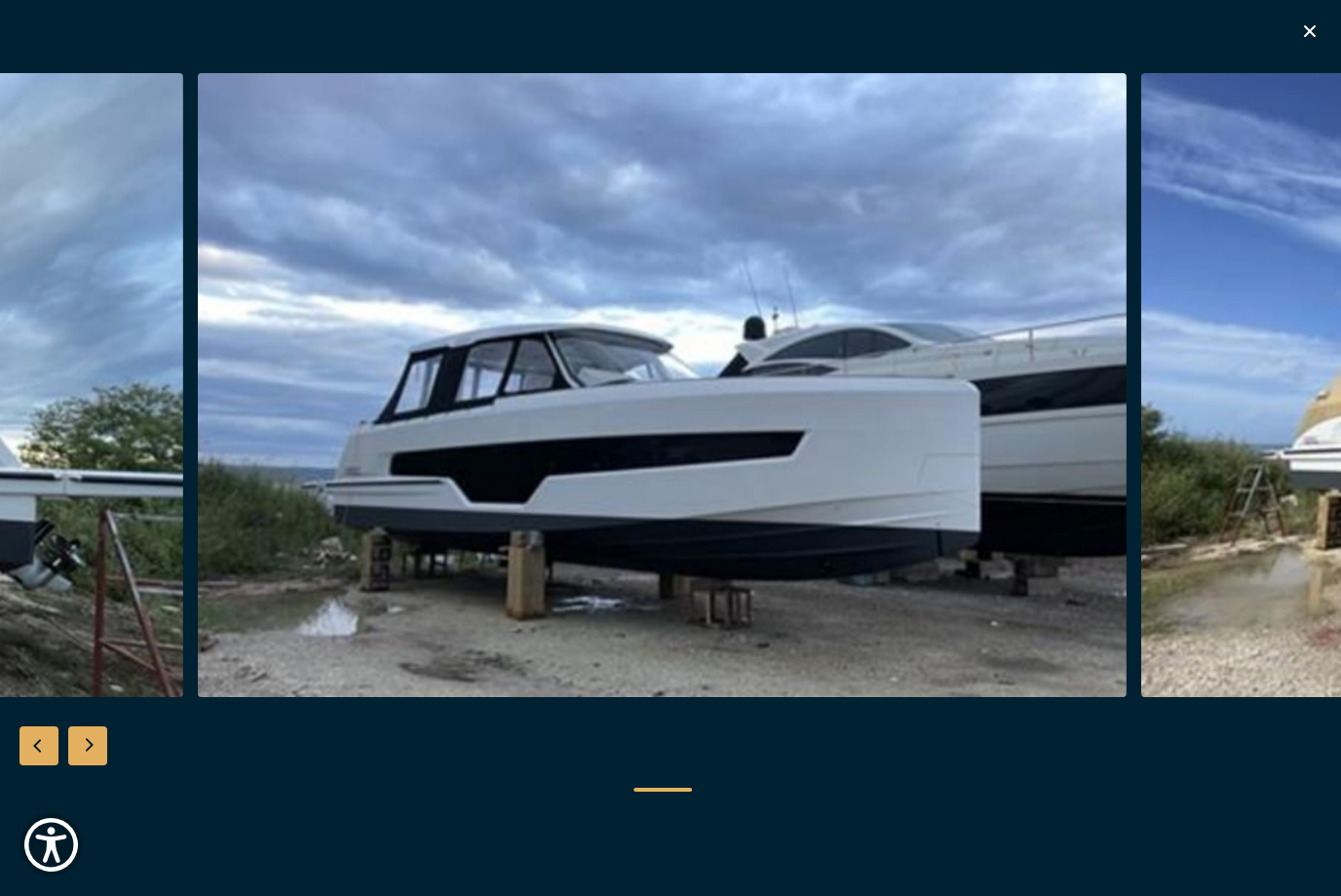
click at [29, 739] on div "Previous slide" at bounding box center [39, 745] width 39 height 39
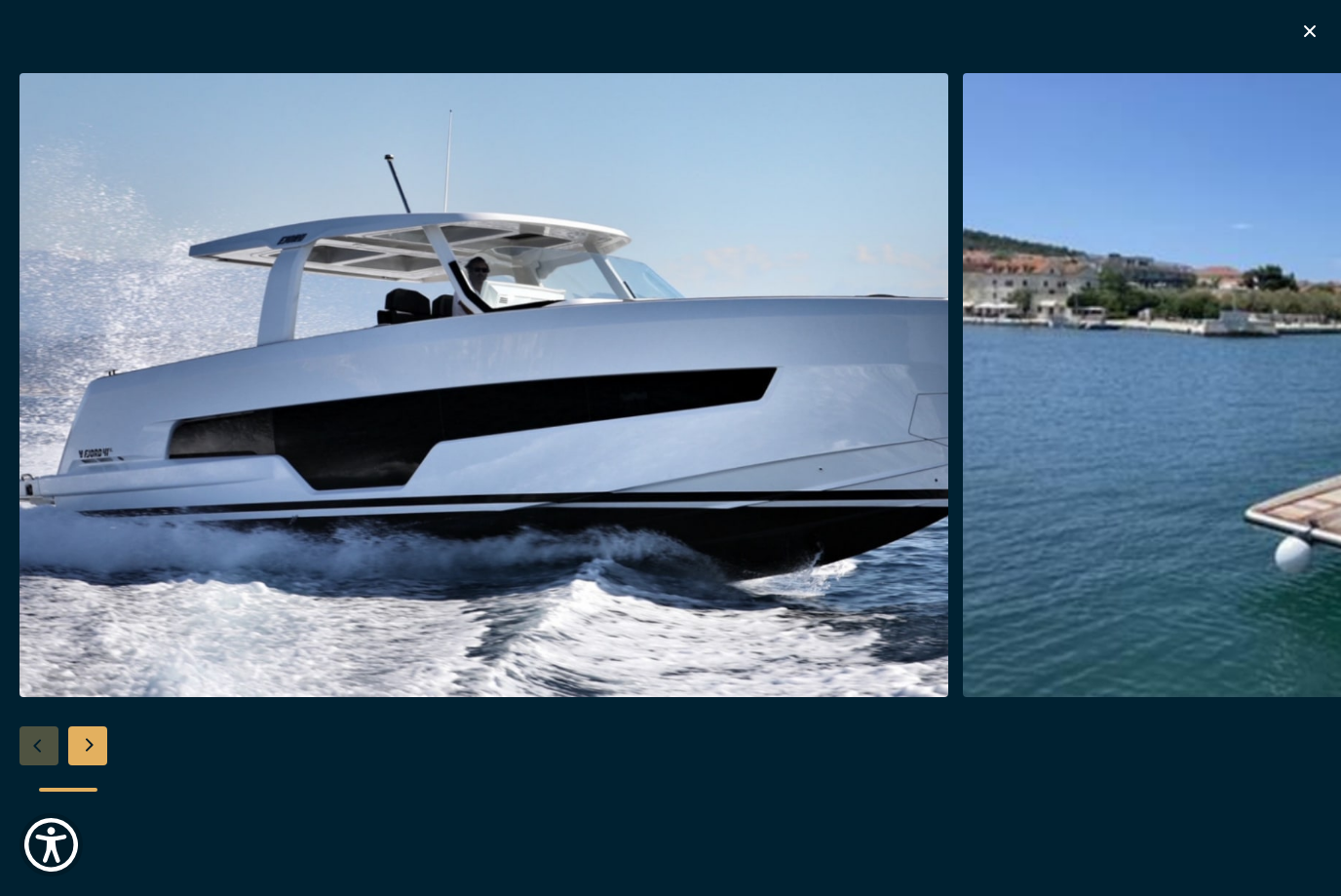
click at [30, 744] on div at bounding box center [670, 448] width 1341 height 751
click at [29, 741] on div at bounding box center [670, 448] width 1341 height 751
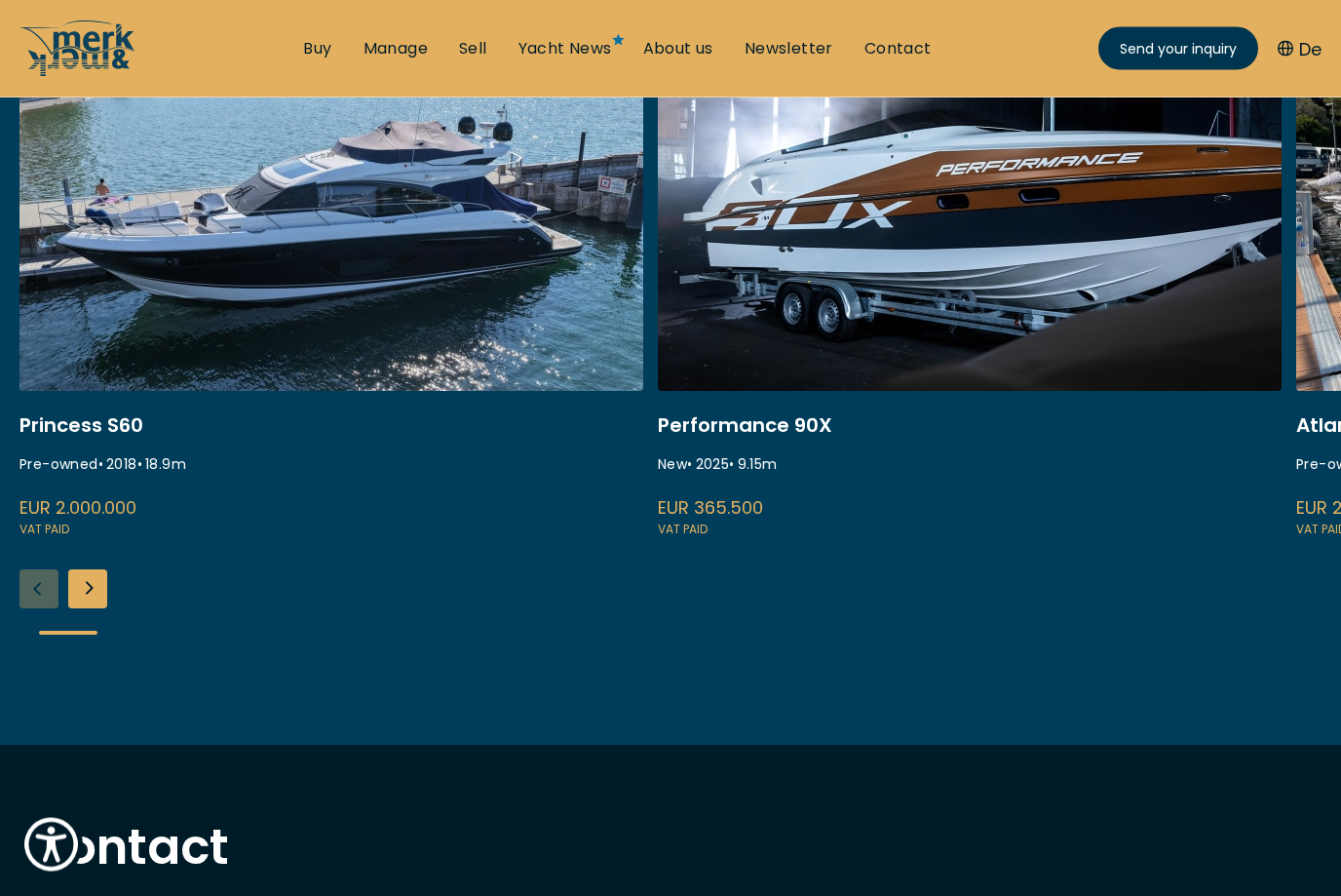
click at [82, 581] on div "Next slide" at bounding box center [87, 589] width 39 height 39
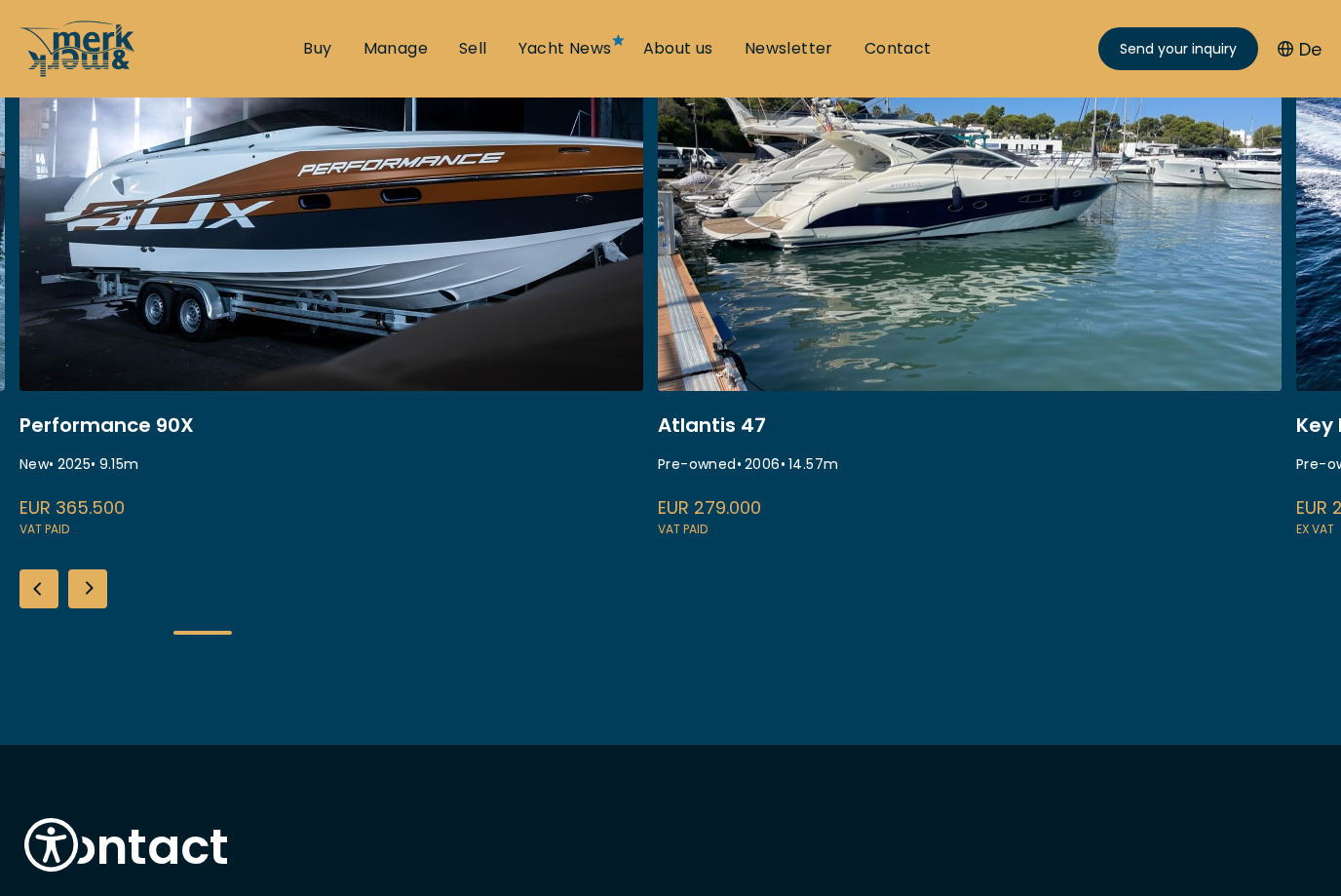
click at [90, 590] on div "Next slide" at bounding box center [87, 588] width 39 height 39
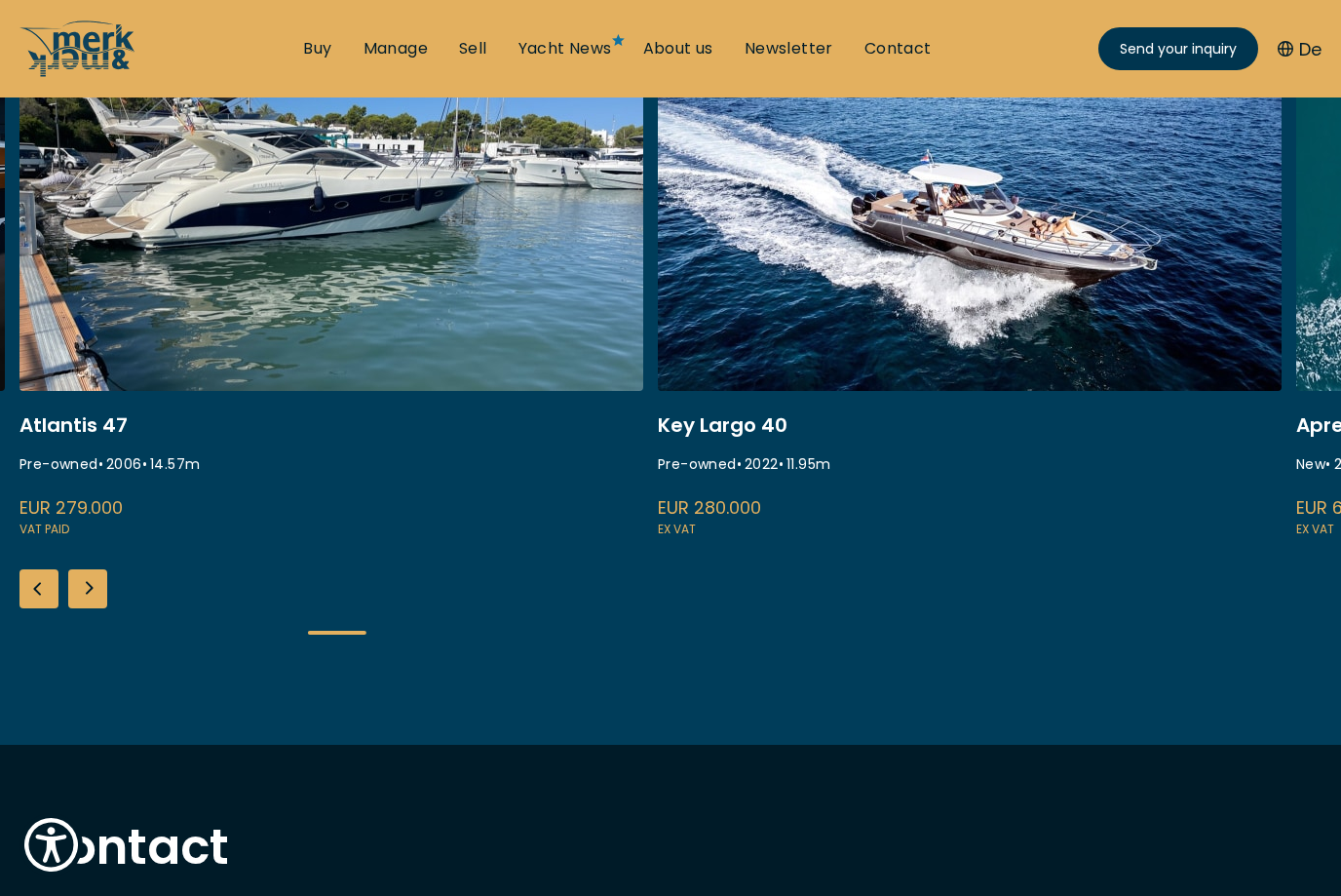
click at [90, 590] on div "Next slide" at bounding box center [87, 588] width 39 height 39
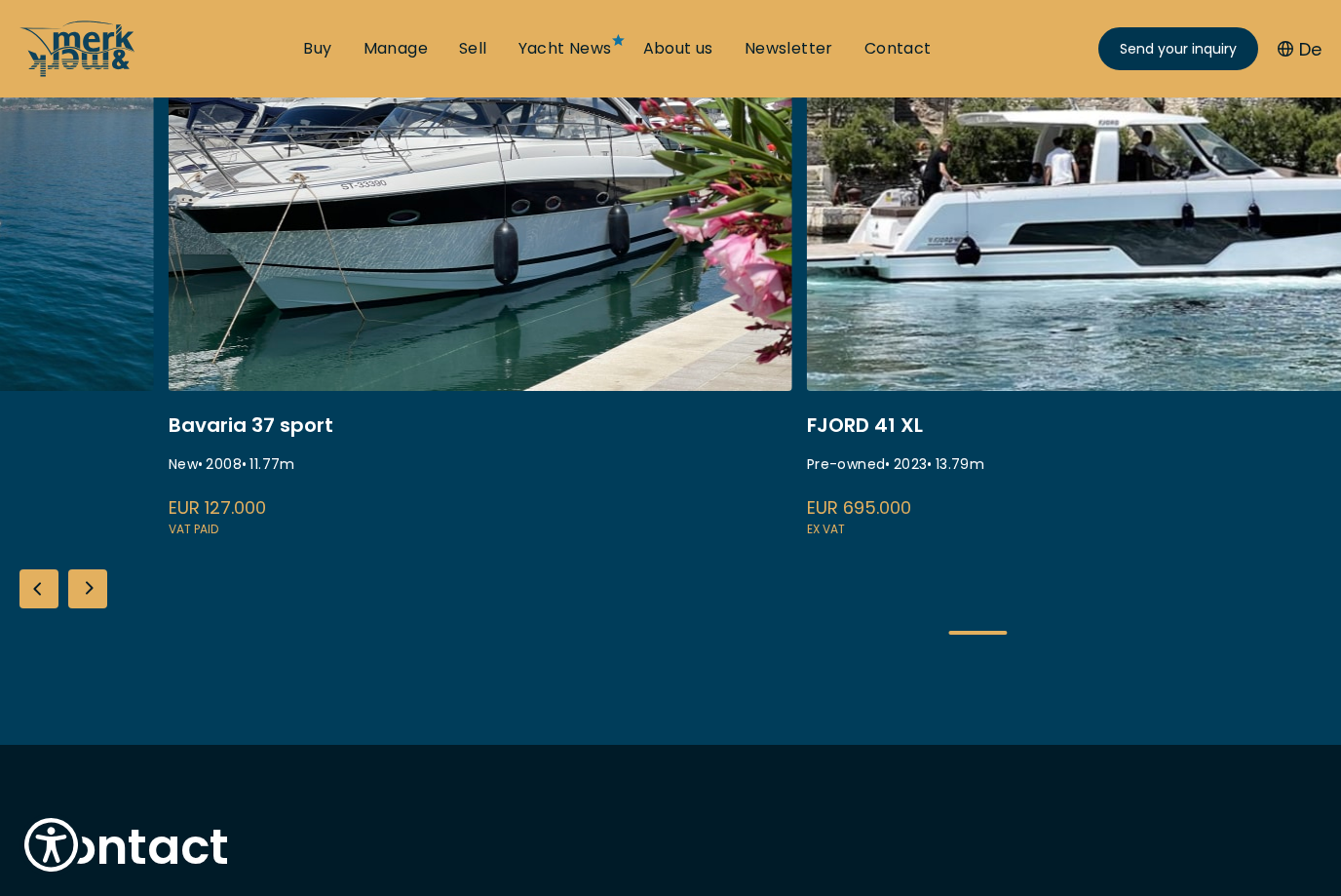
click at [525, 293] on link at bounding box center [481, 280] width 624 height 519
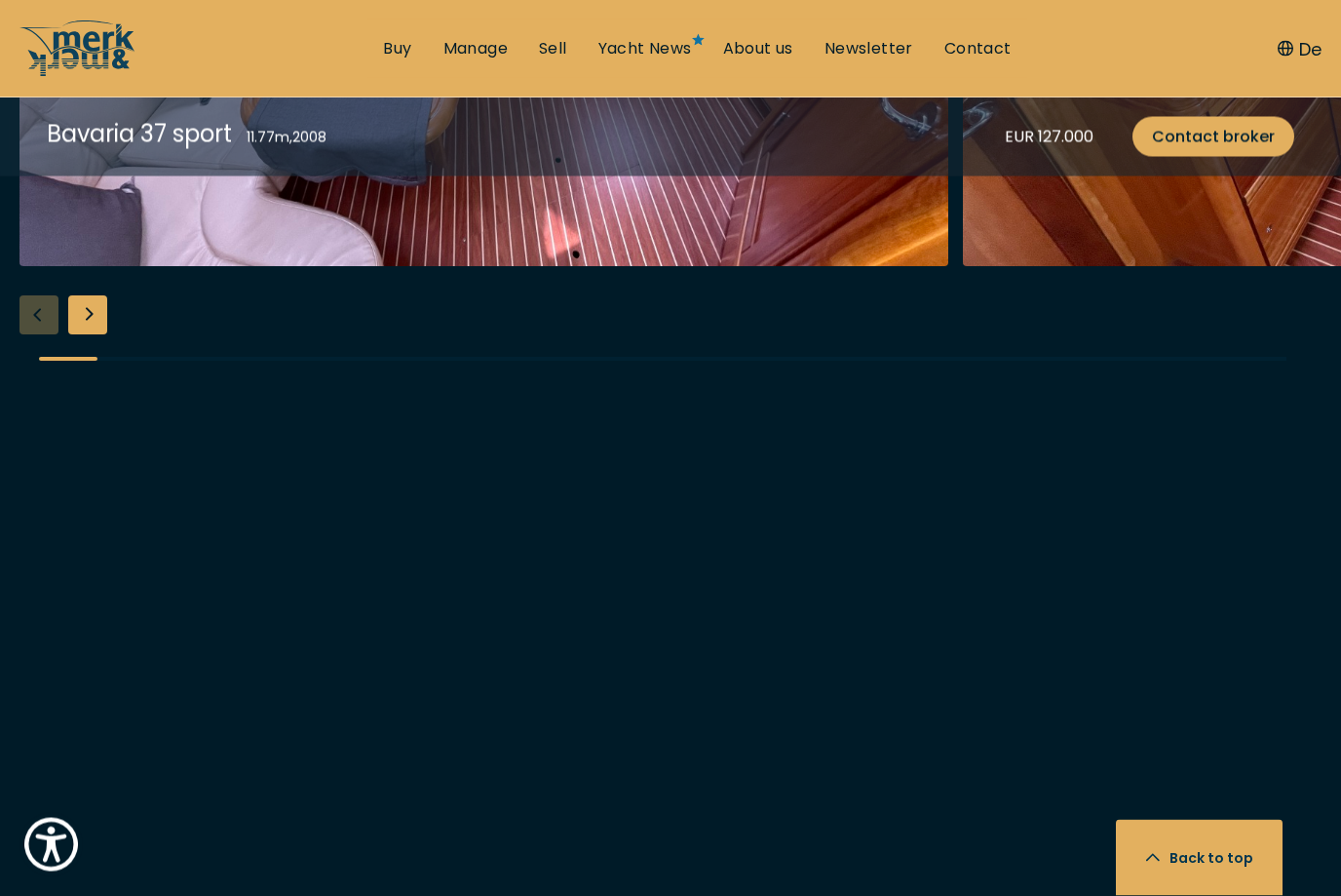
scroll to position [3151, 0]
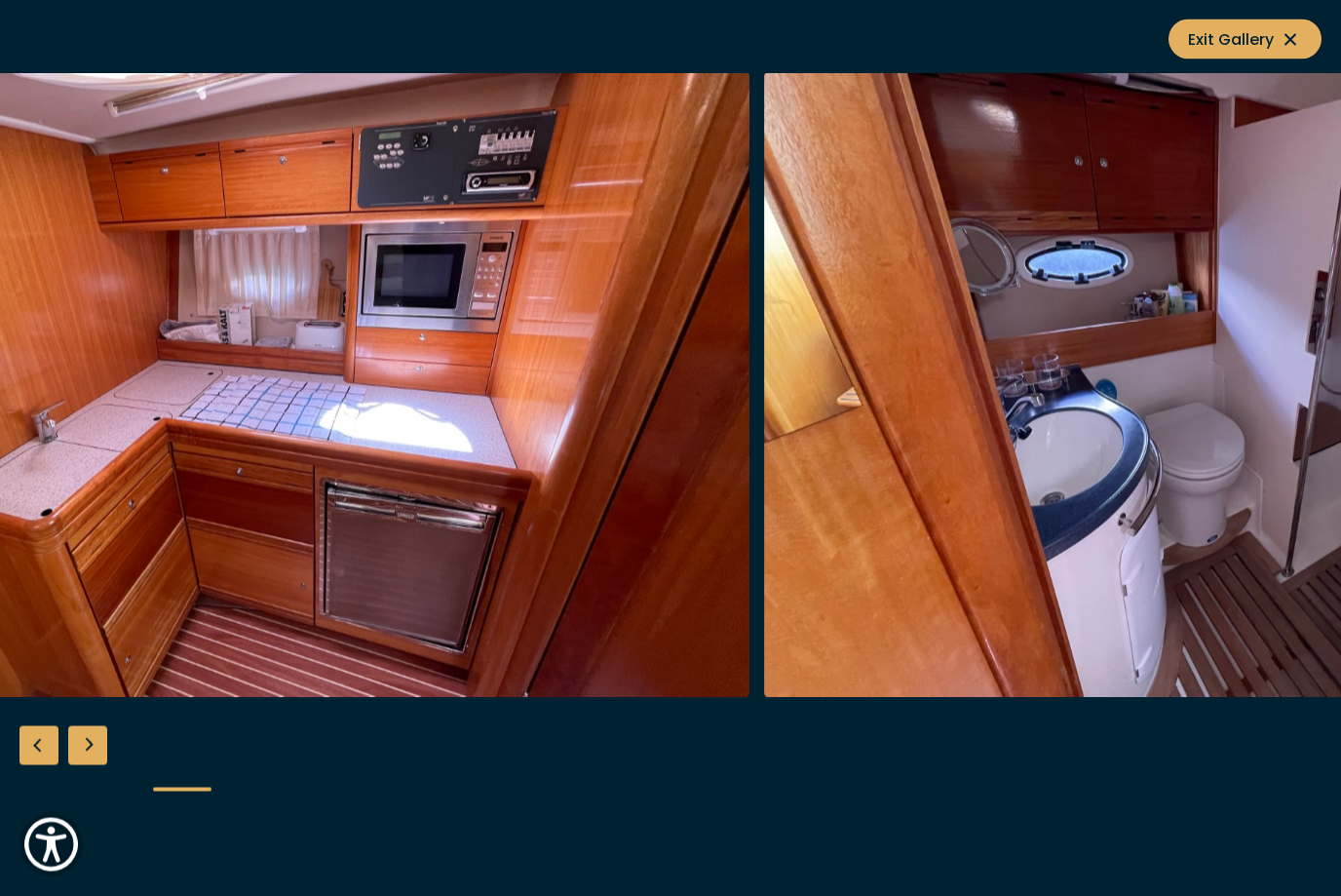
click at [1306, 39] on button "Exit Gallery" at bounding box center [1245, 40] width 153 height 40
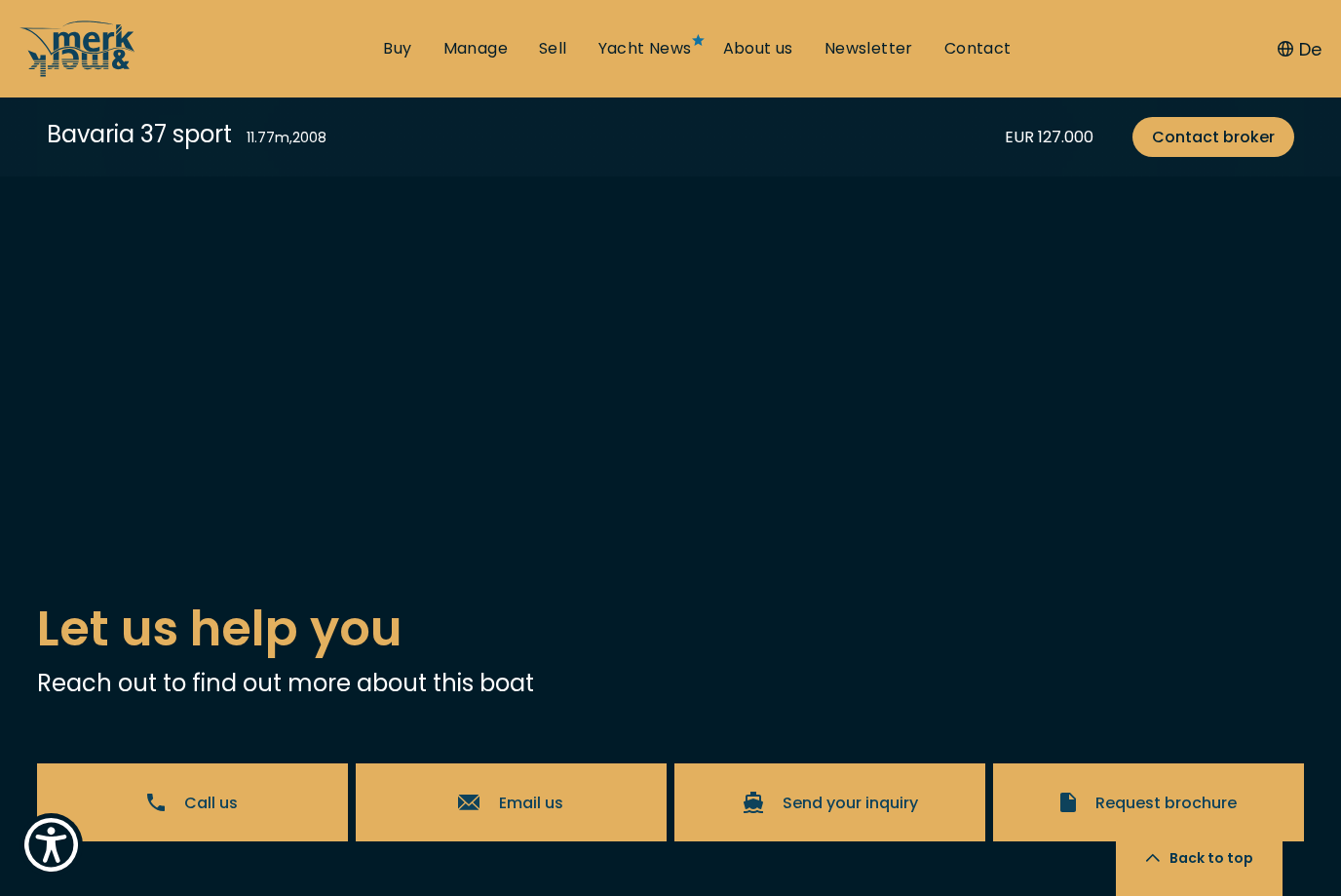
scroll to position [4040, 0]
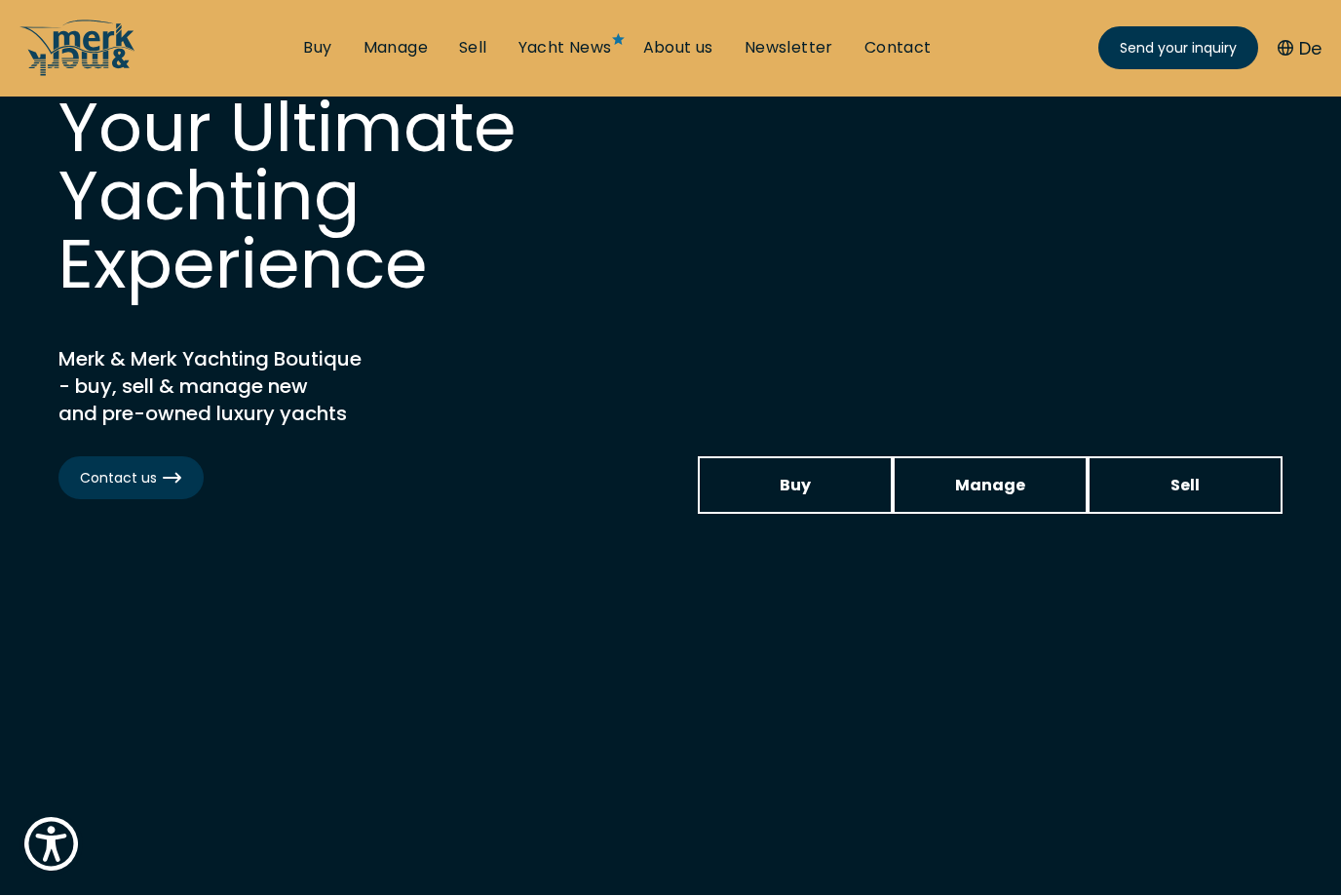
scroll to position [102, 0]
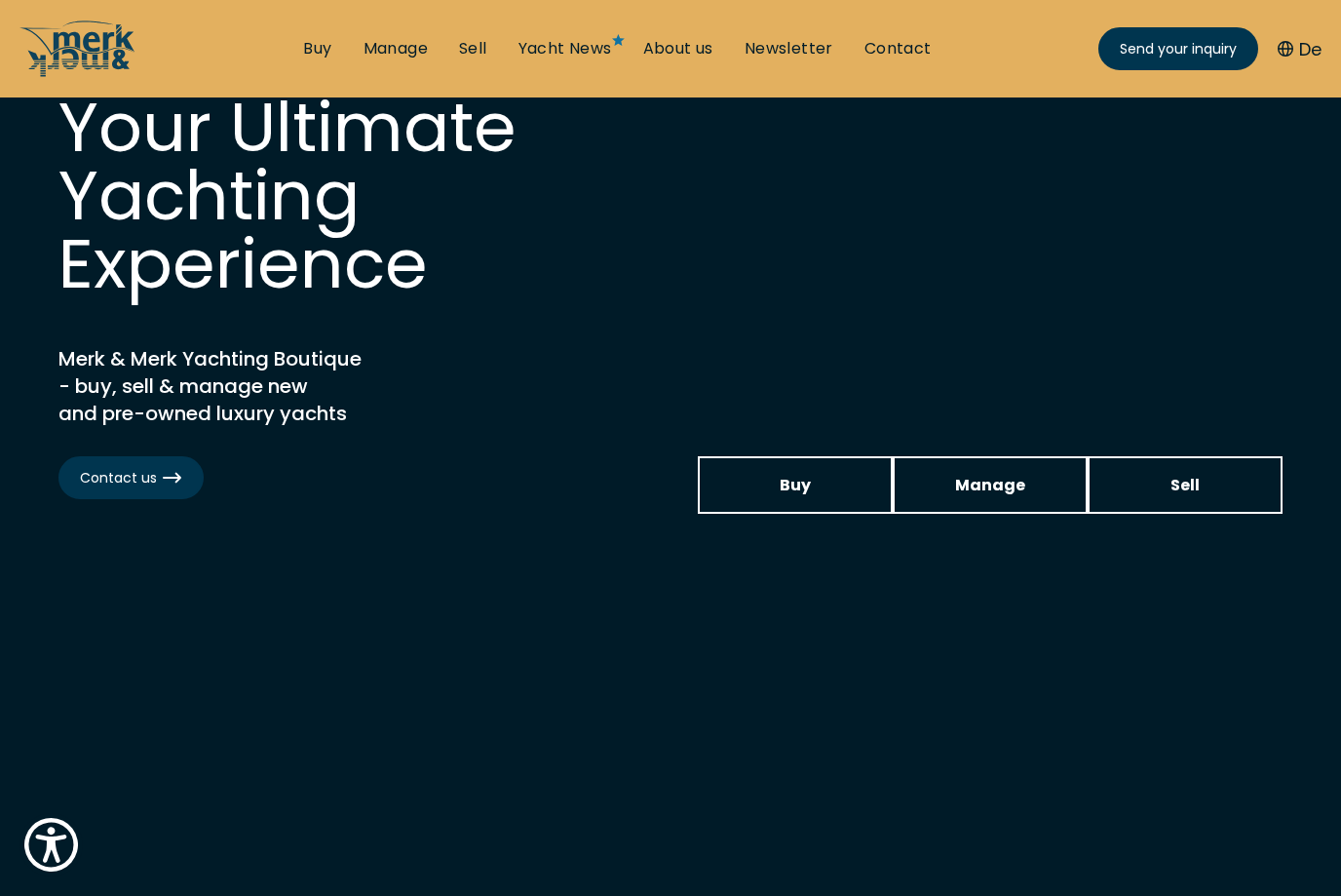
click at [399, 40] on link "Manage" at bounding box center [396, 48] width 64 height 22
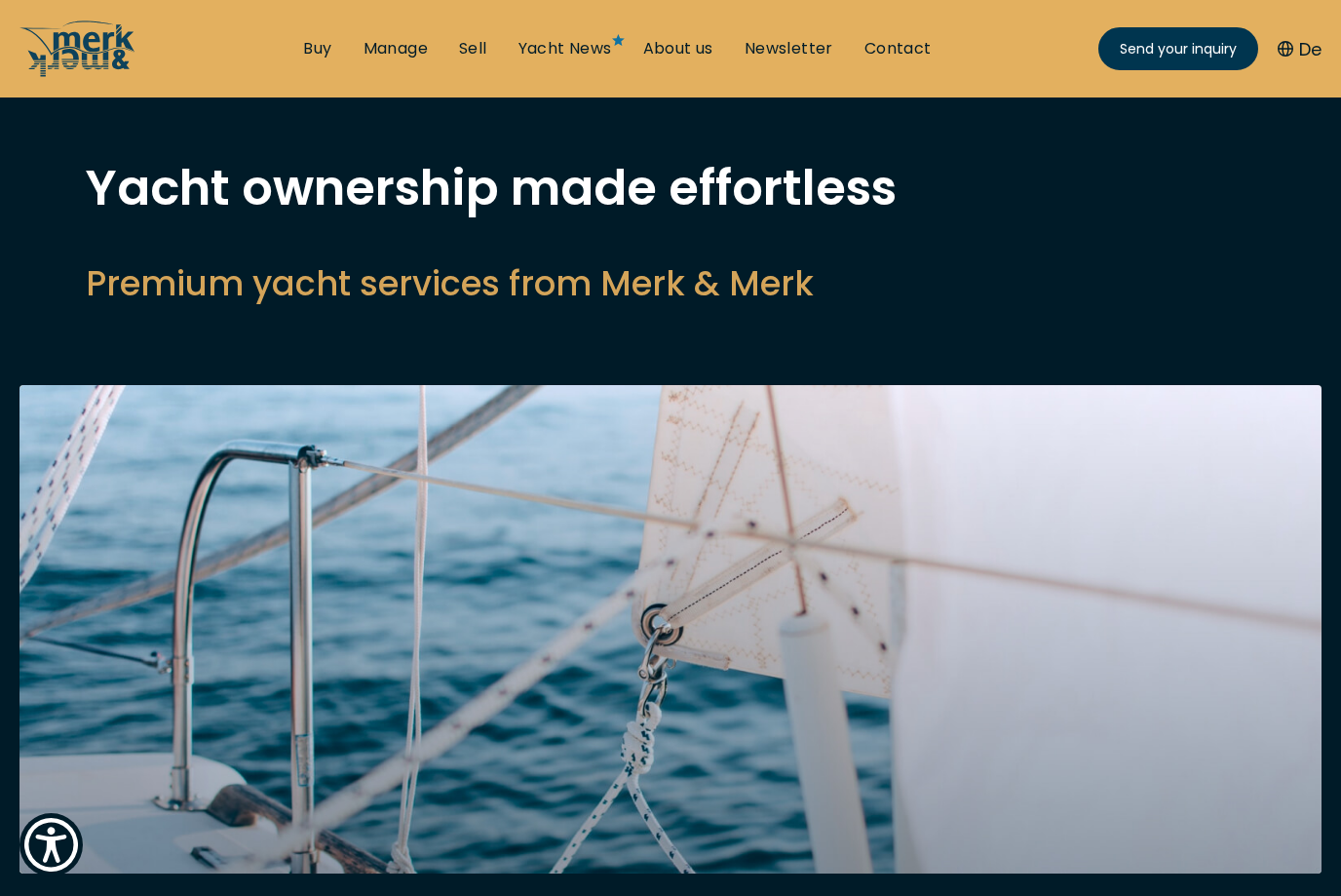
click at [1320, 45] on button "De" at bounding box center [1299, 48] width 44 height 27
click at [1321, 48] on button "De" at bounding box center [1299, 48] width 44 height 27
